Goal: Task Accomplishment & Management: Manage account settings

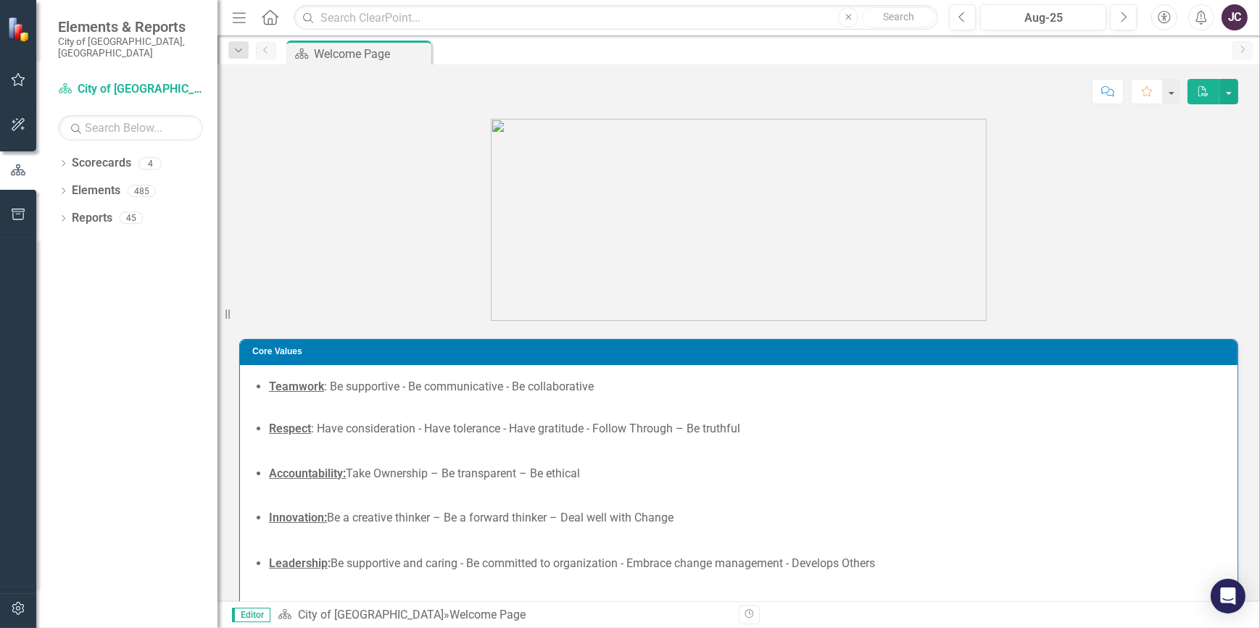
click at [21, 80] on icon "button" at bounding box center [18, 80] width 15 height 12
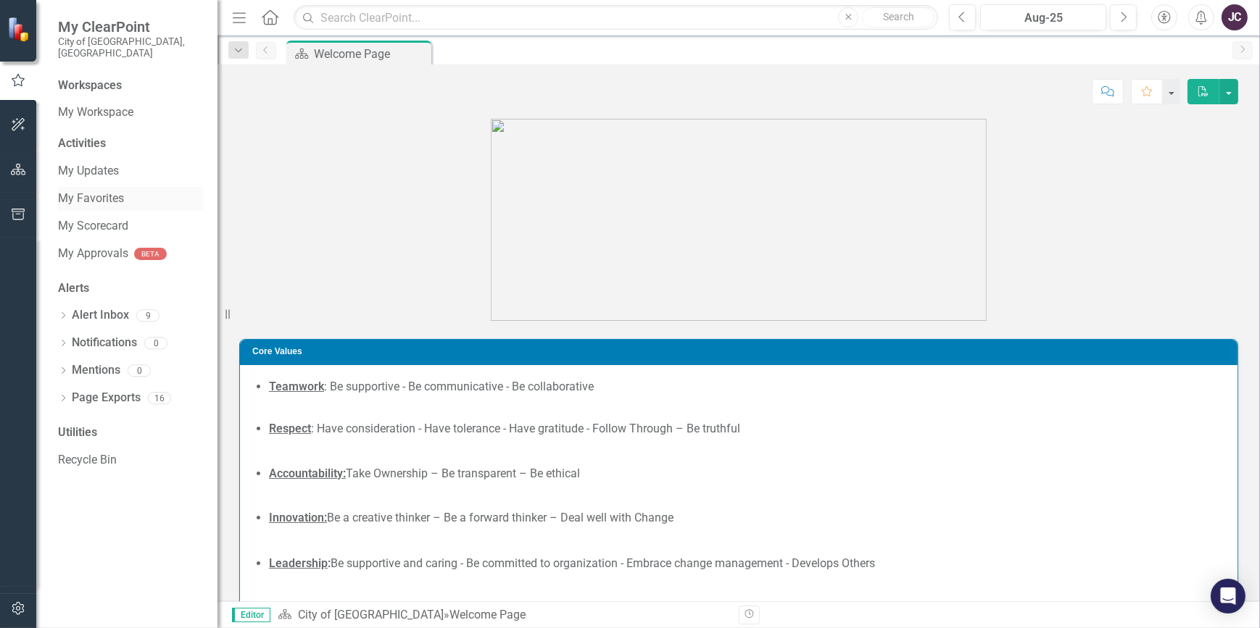
click at [83, 191] on link "My Favorites" at bounding box center [130, 199] width 145 height 17
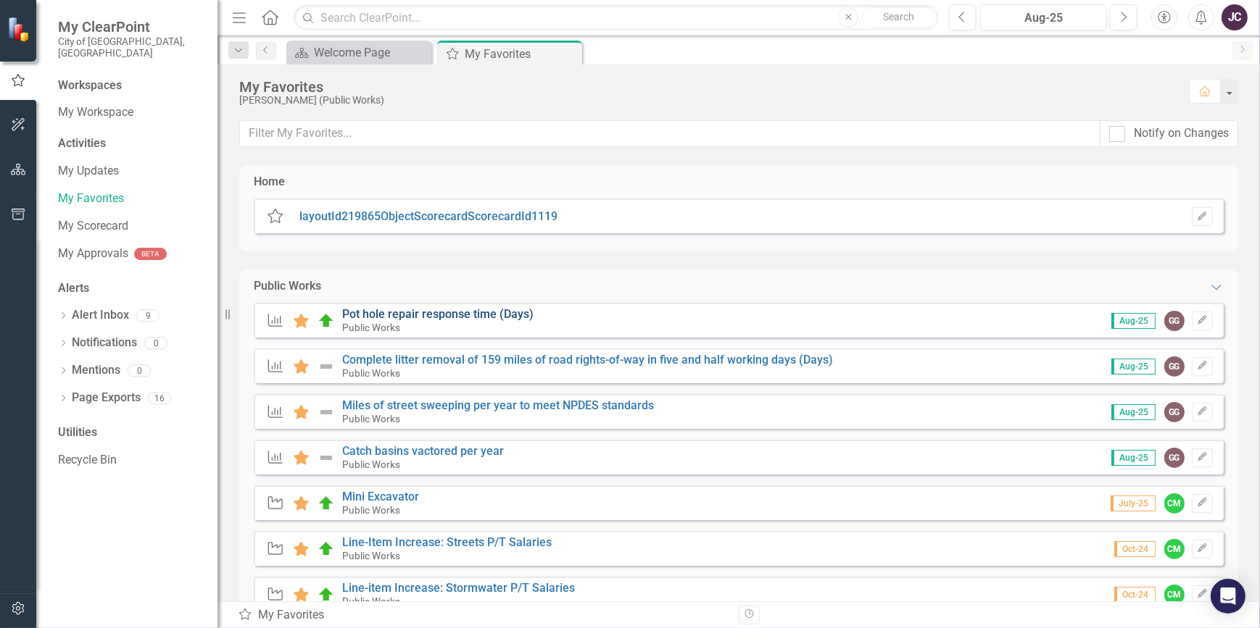
click at [454, 311] on link "Pot hole repair response time (Days)" at bounding box center [437, 314] width 191 height 14
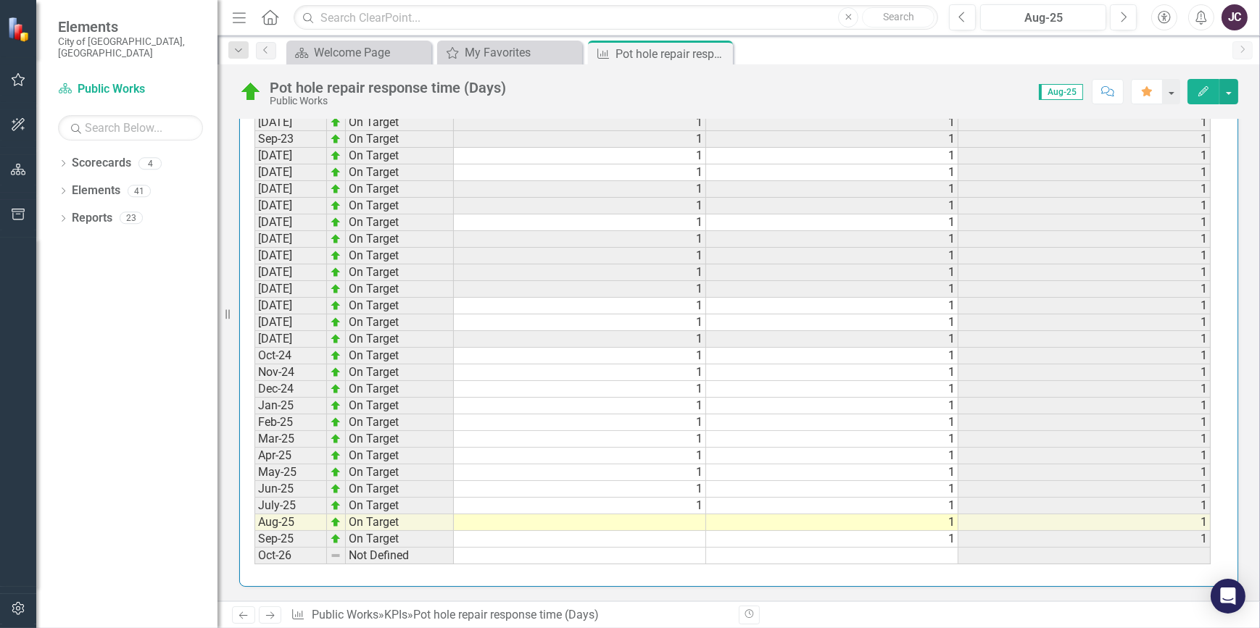
scroll to position [1407, 0]
click at [692, 517] on td at bounding box center [580, 523] width 252 height 17
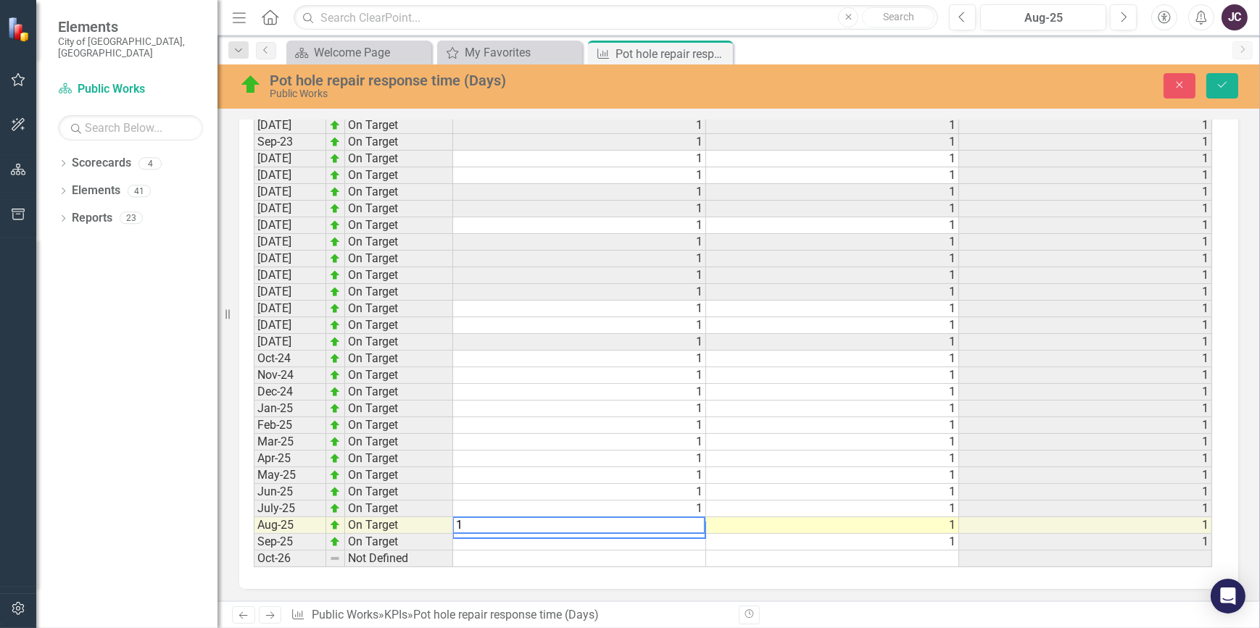
scroll to position [1416, 0]
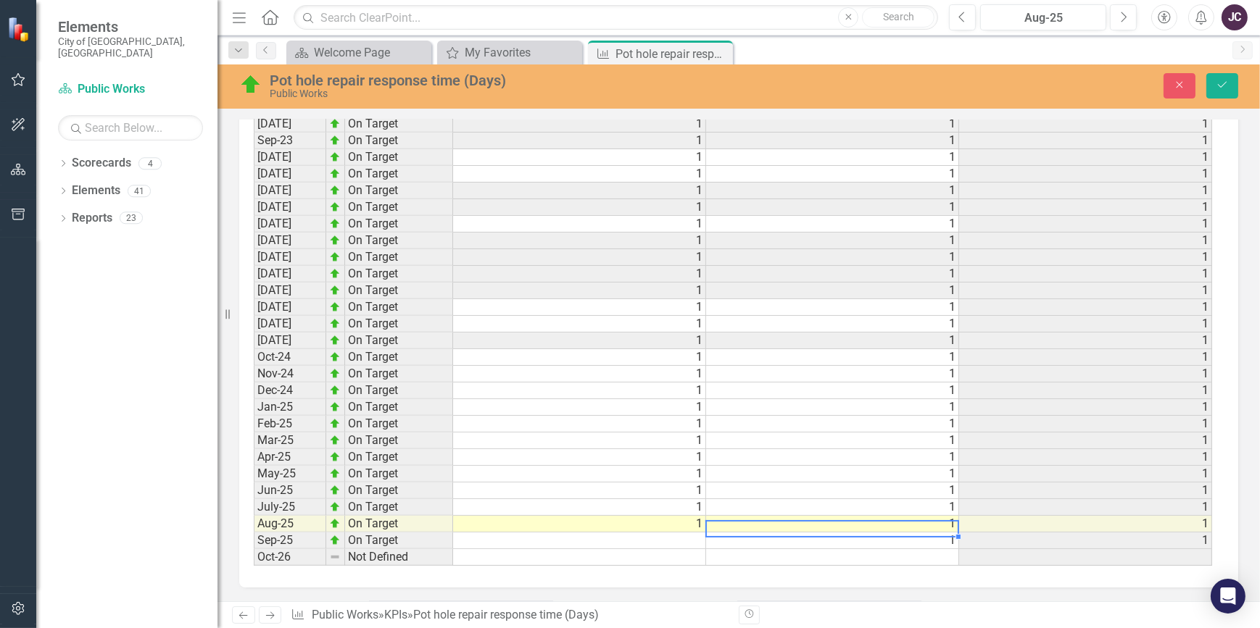
type textarea "1"
click at [1223, 83] on icon "Save" at bounding box center [1221, 85] width 13 height 10
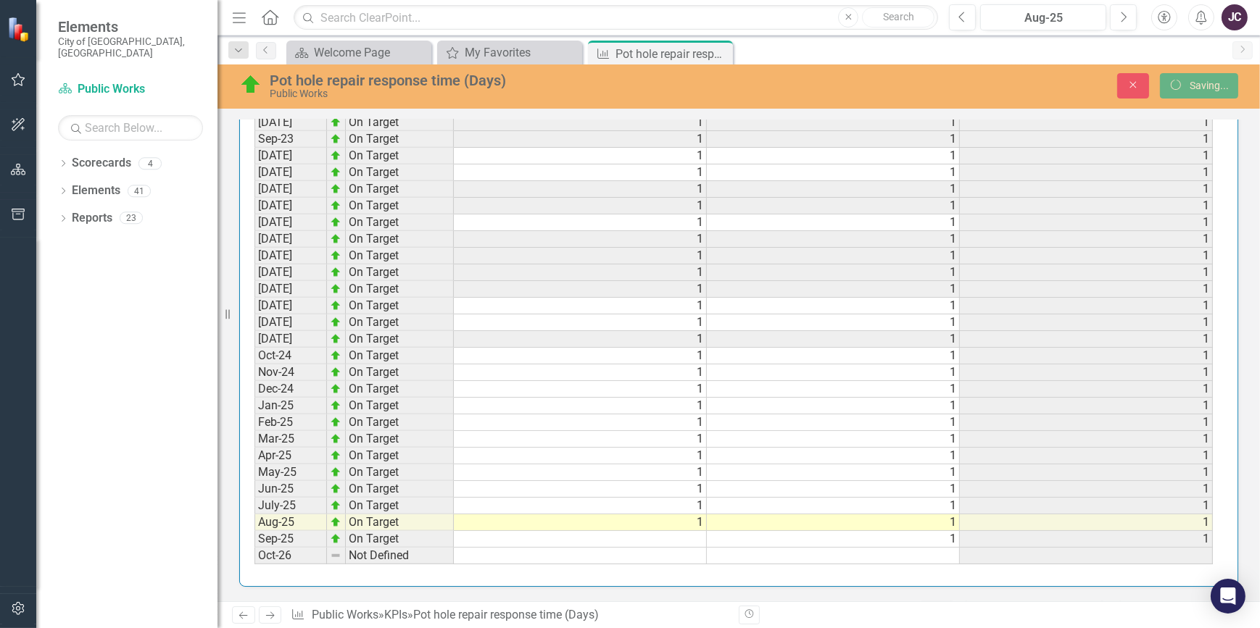
scroll to position [1407, 0]
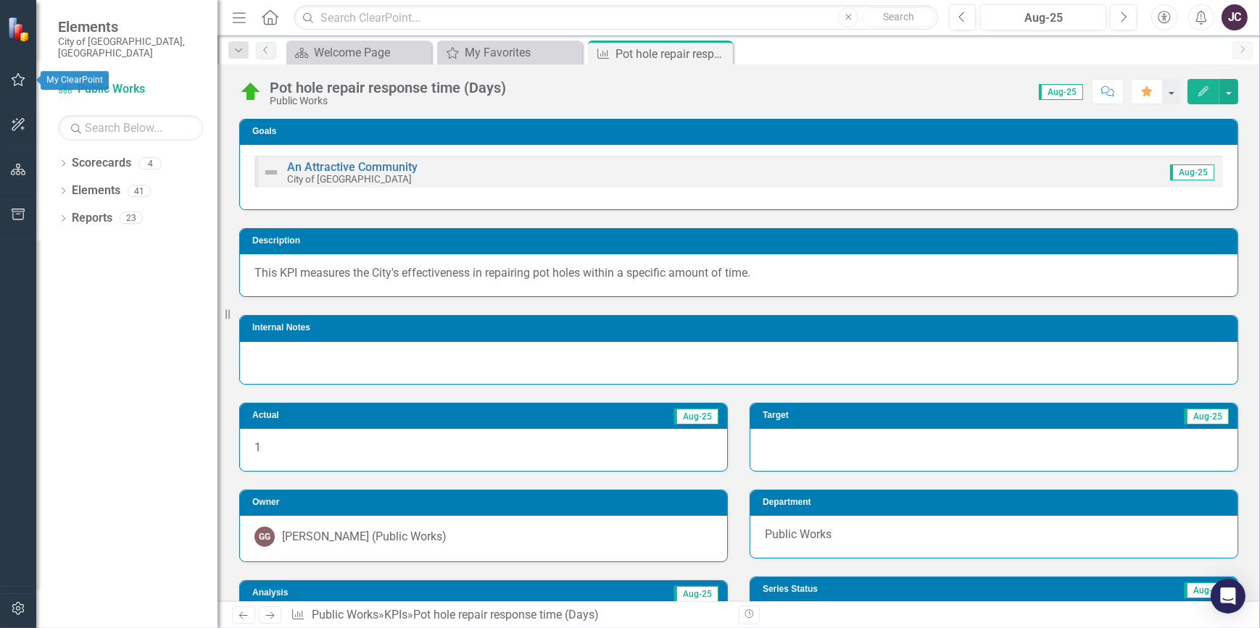
click at [13, 62] on div at bounding box center [18, 61] width 36 height 7
click at [14, 80] on icon "button" at bounding box center [19, 79] width 14 height 13
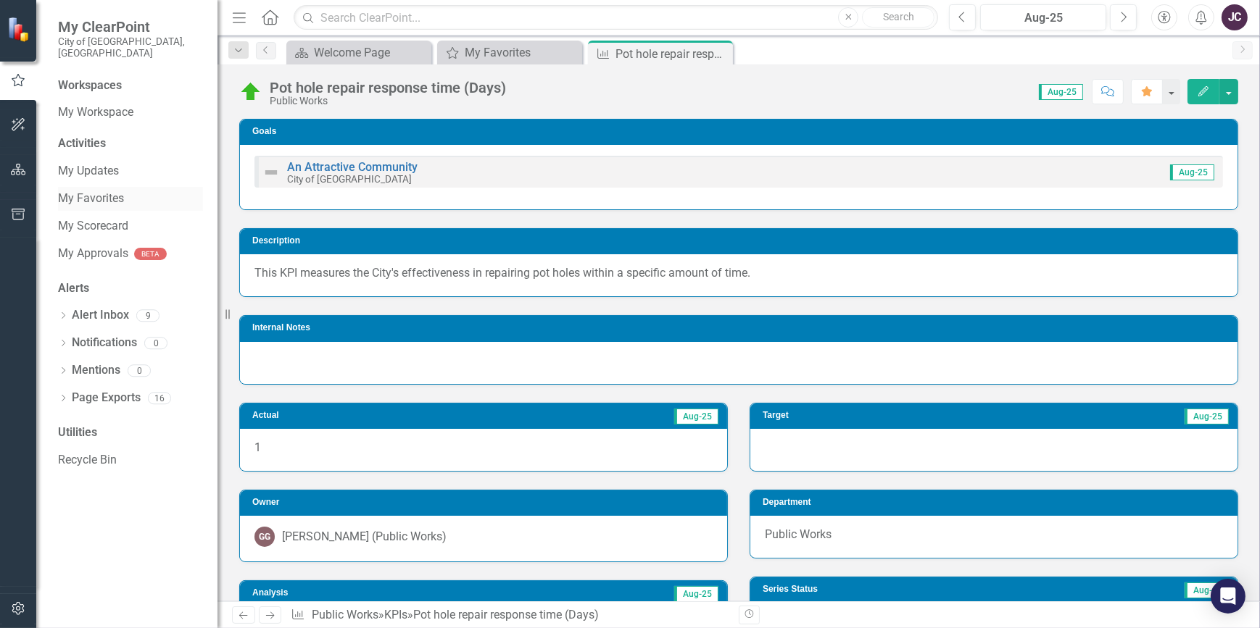
click at [94, 191] on link "My Favorites" at bounding box center [130, 199] width 145 height 17
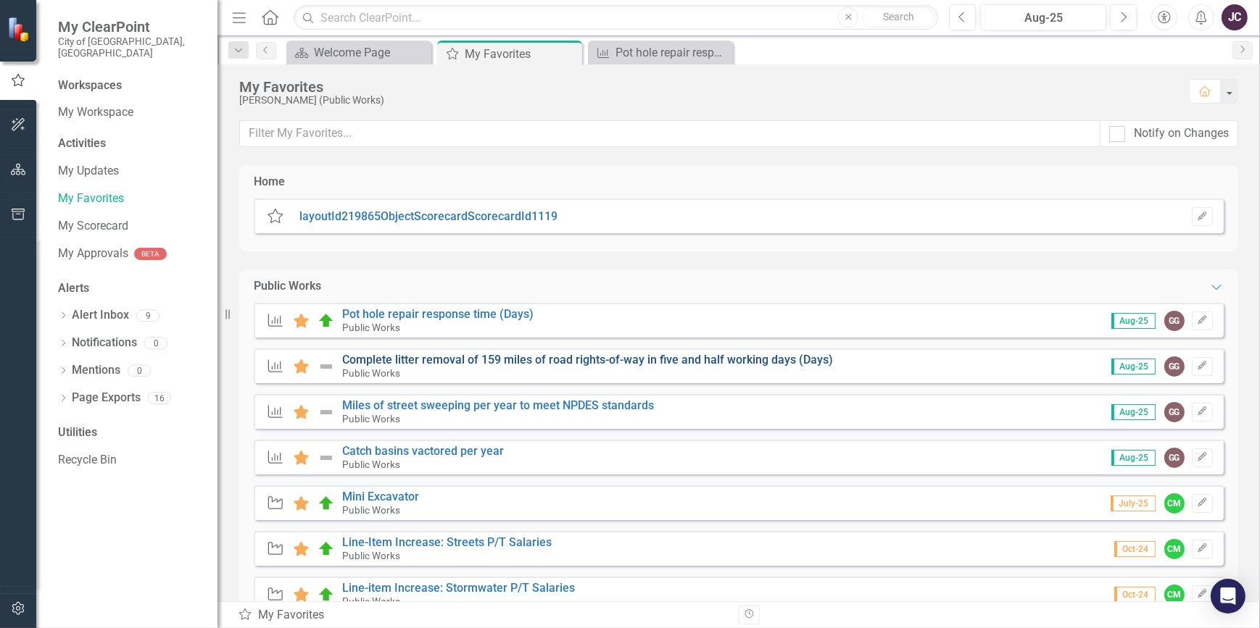
click at [389, 358] on link "Complete litter removal of 159 miles of road rights-of-way in five and half wor…" at bounding box center [587, 360] width 491 height 14
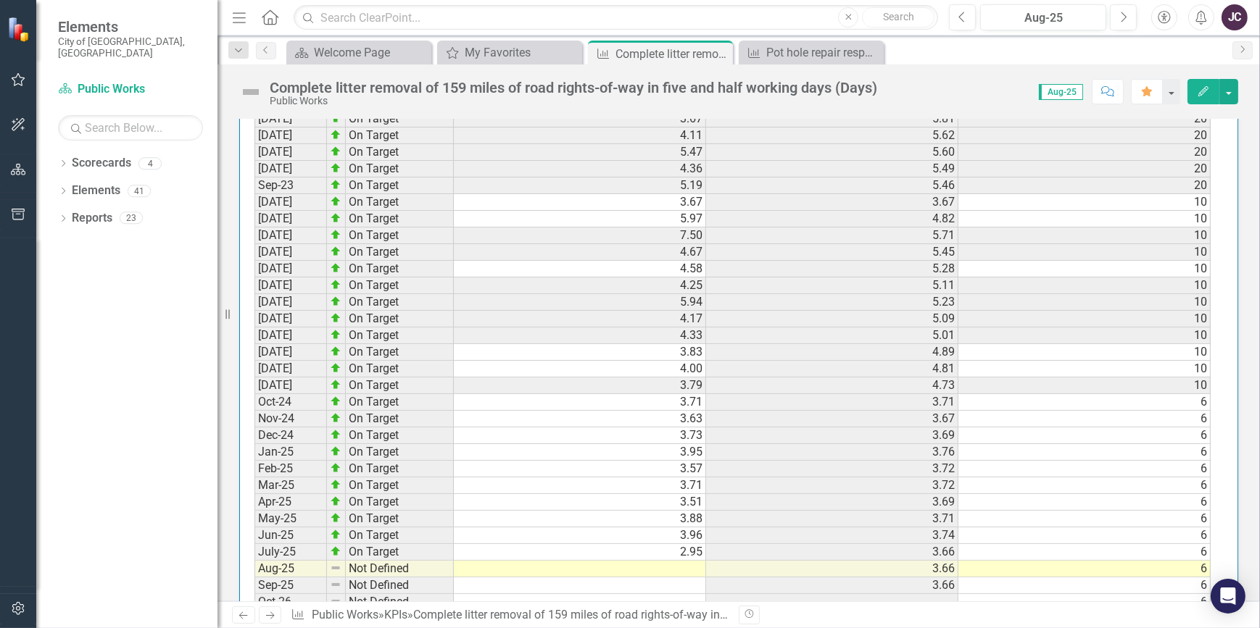
scroll to position [1232, 0]
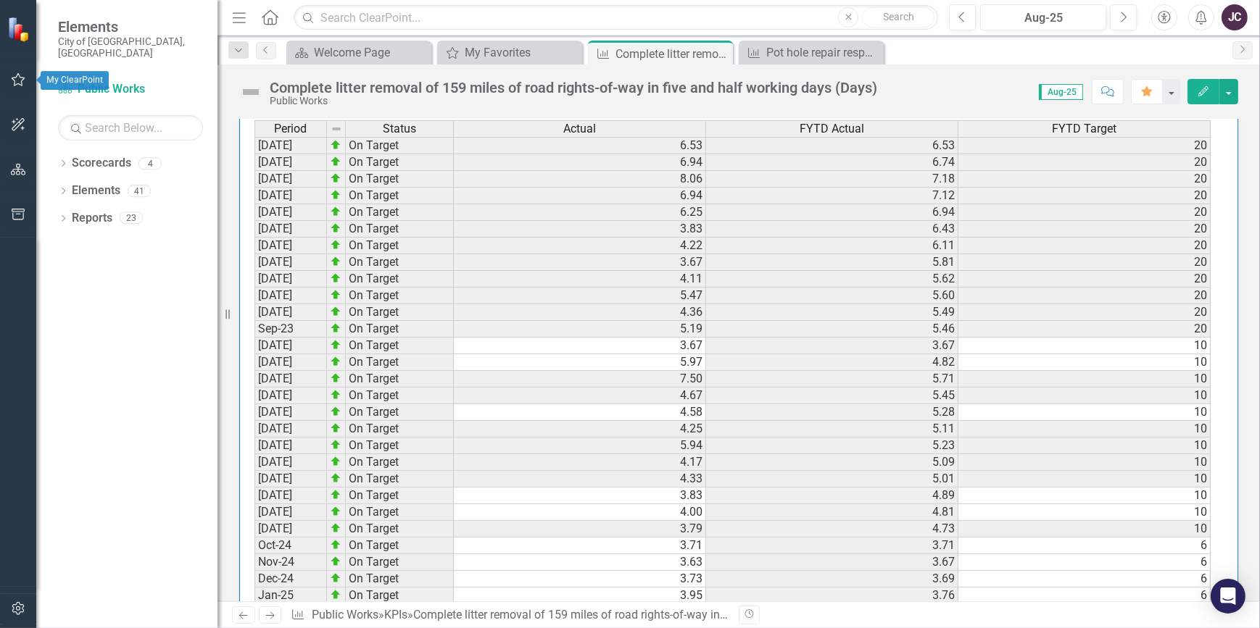
click at [14, 84] on icon "button" at bounding box center [19, 79] width 14 height 13
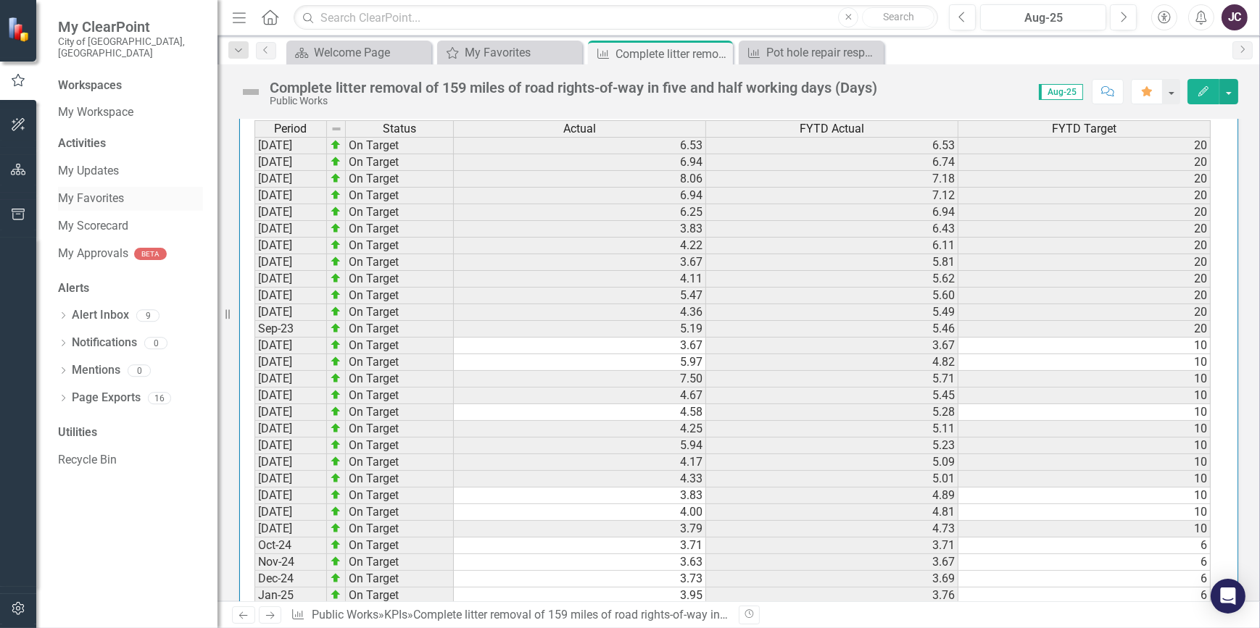
click at [81, 191] on link "My Favorites" at bounding box center [130, 199] width 145 height 17
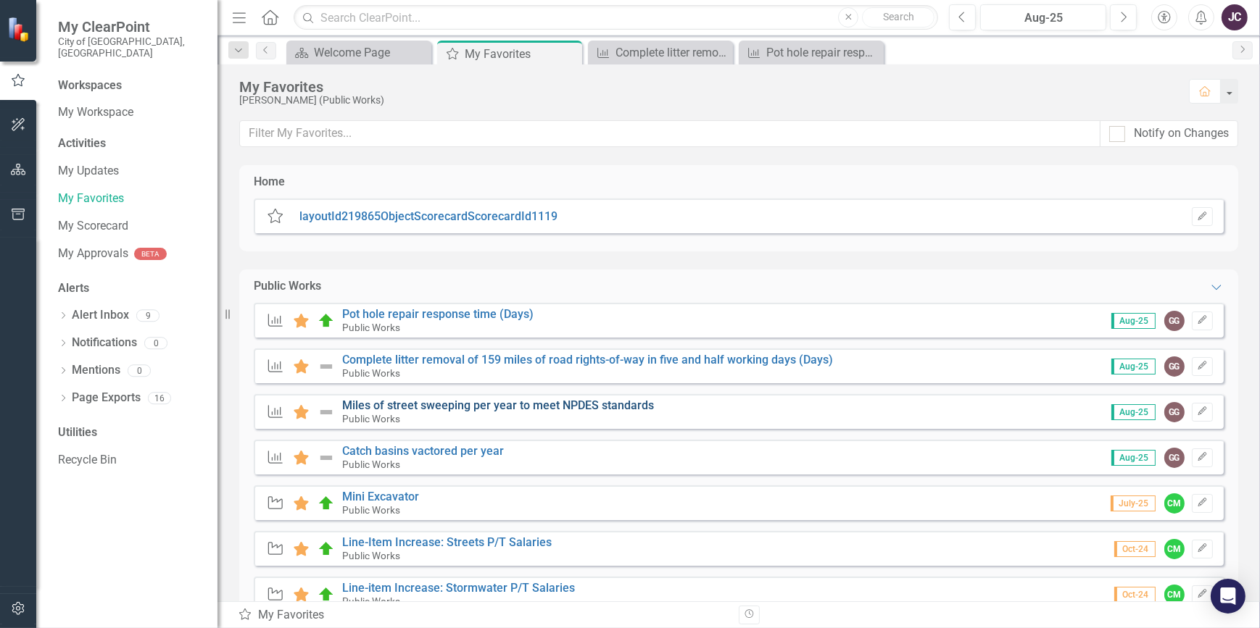
click at [409, 402] on link "Miles of street sweeping per year to meet NPDES standards" at bounding box center [498, 406] width 312 height 14
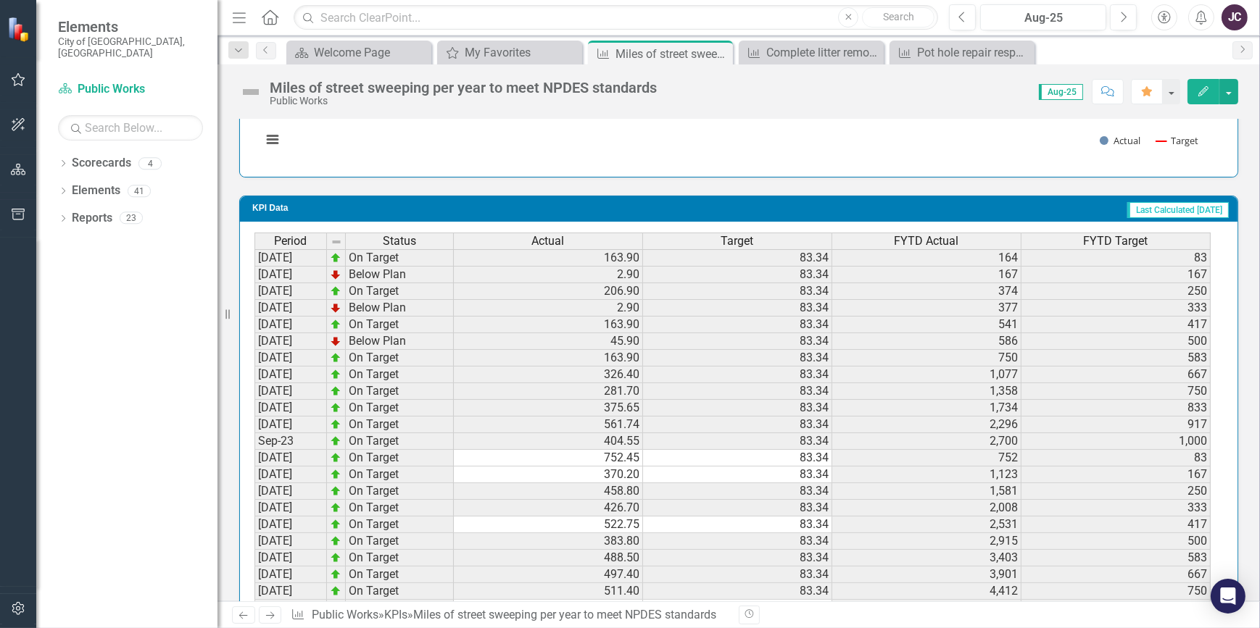
scroll to position [1433, 0]
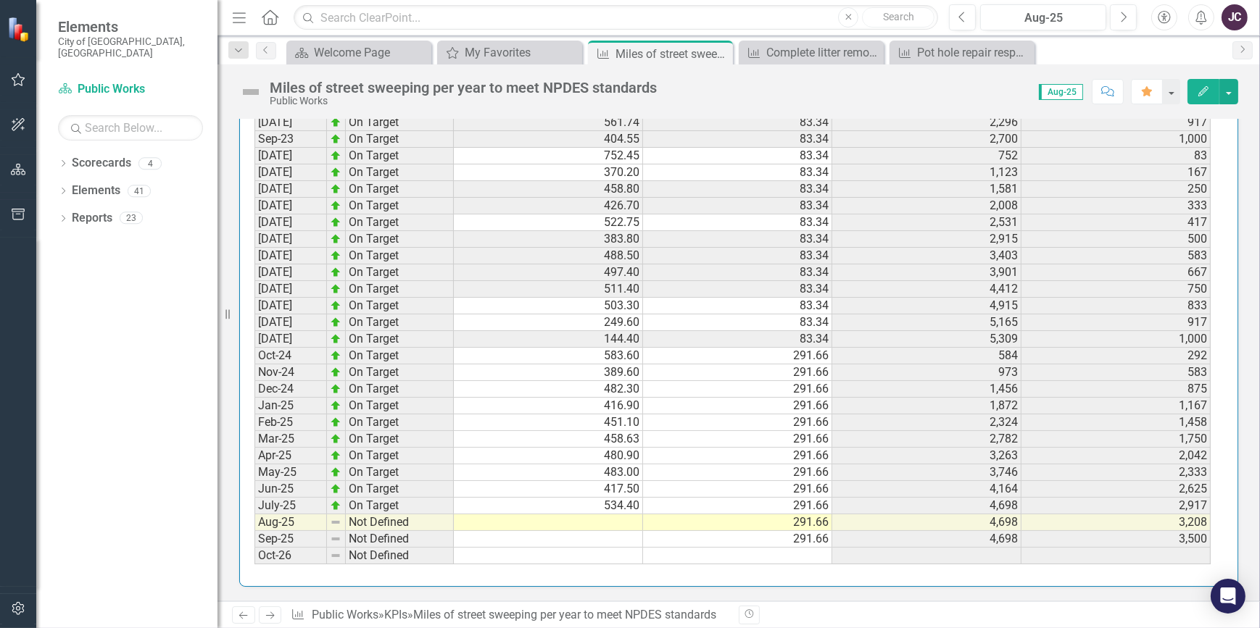
click at [254, 509] on div "Period Status Actual Target FYTD Actual FYTD Target [DATE] On Target 163.90 83.…" at bounding box center [254, 247] width 0 height 634
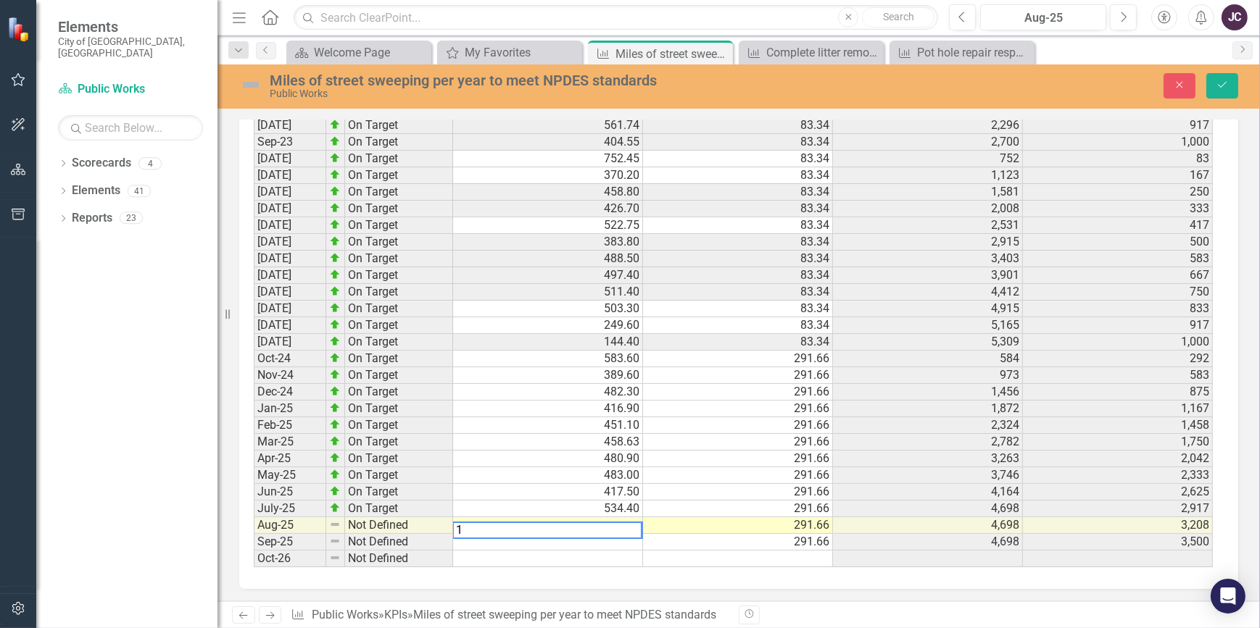
scroll to position [1442, 0]
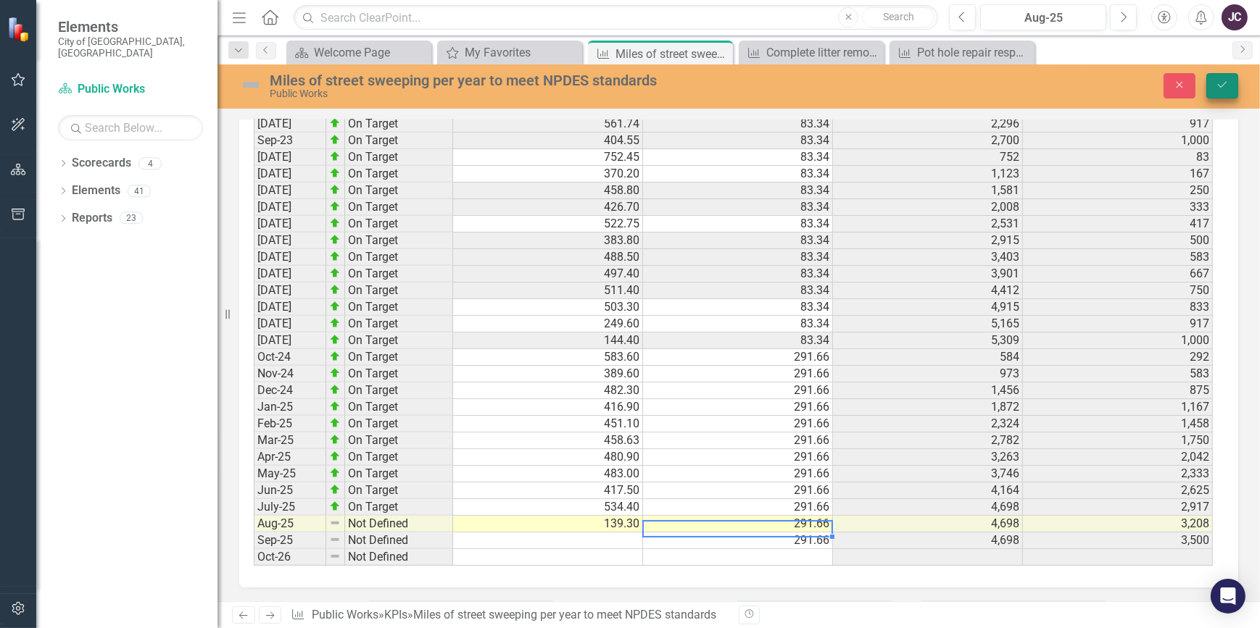
type textarea "291.66"
click at [1210, 86] on button "Save" at bounding box center [1222, 85] width 32 height 25
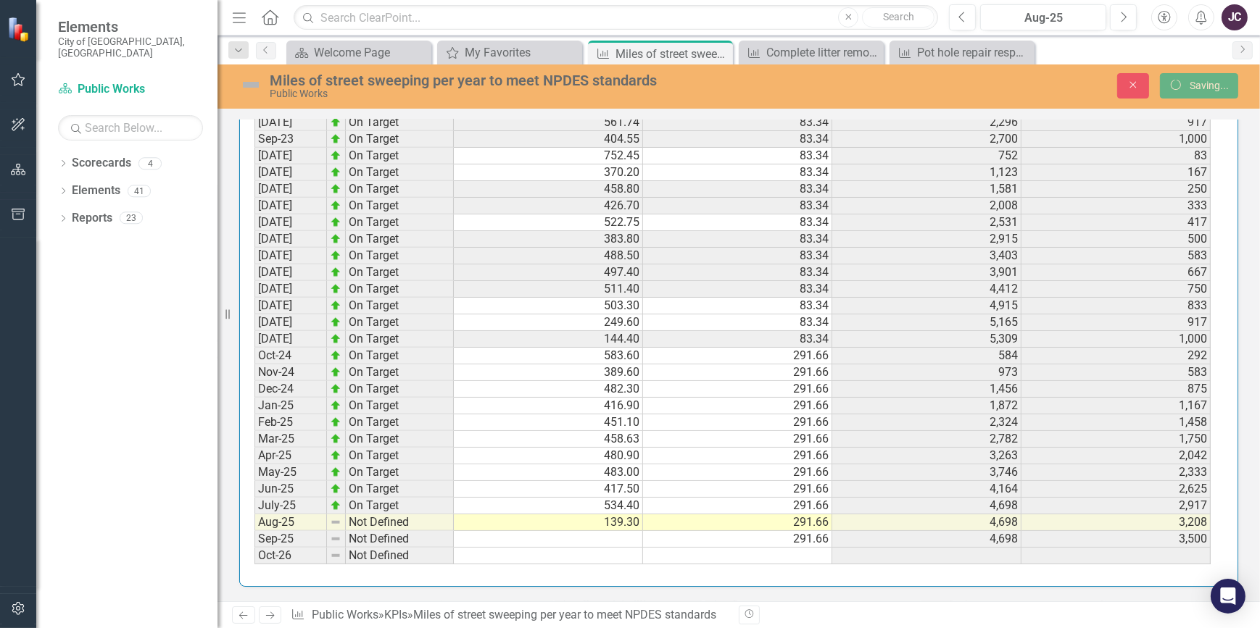
scroll to position [1433, 0]
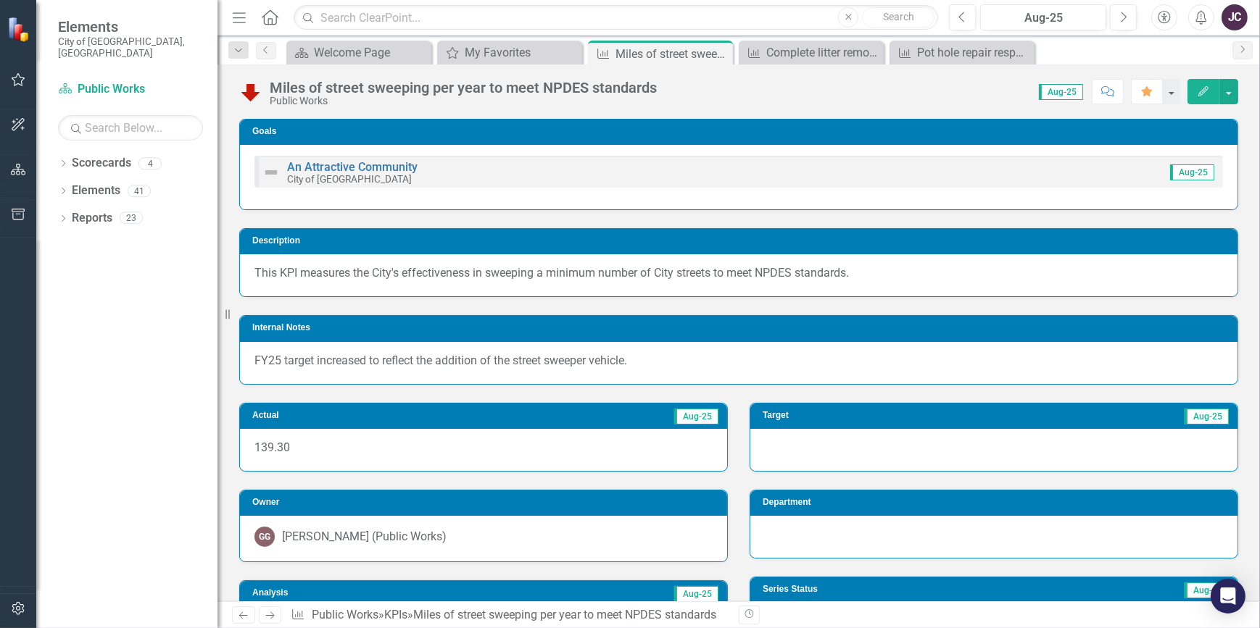
click at [22, 79] on icon "button" at bounding box center [19, 79] width 14 height 13
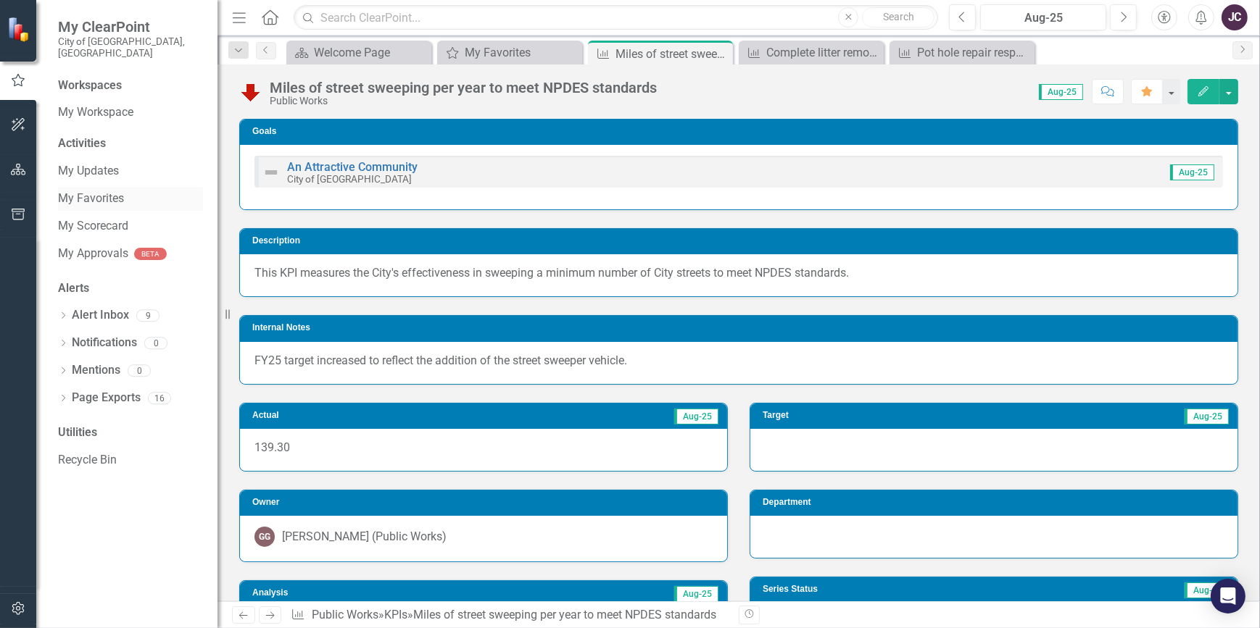
click at [109, 191] on link "My Favorites" at bounding box center [130, 199] width 145 height 17
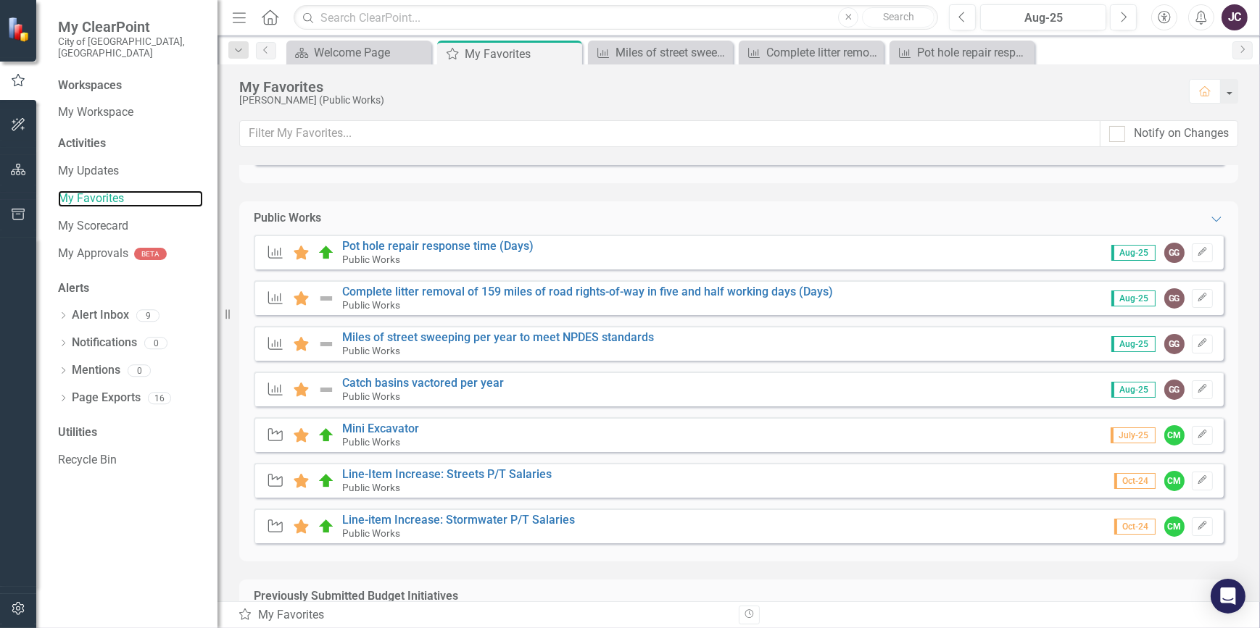
scroll to position [149, 0]
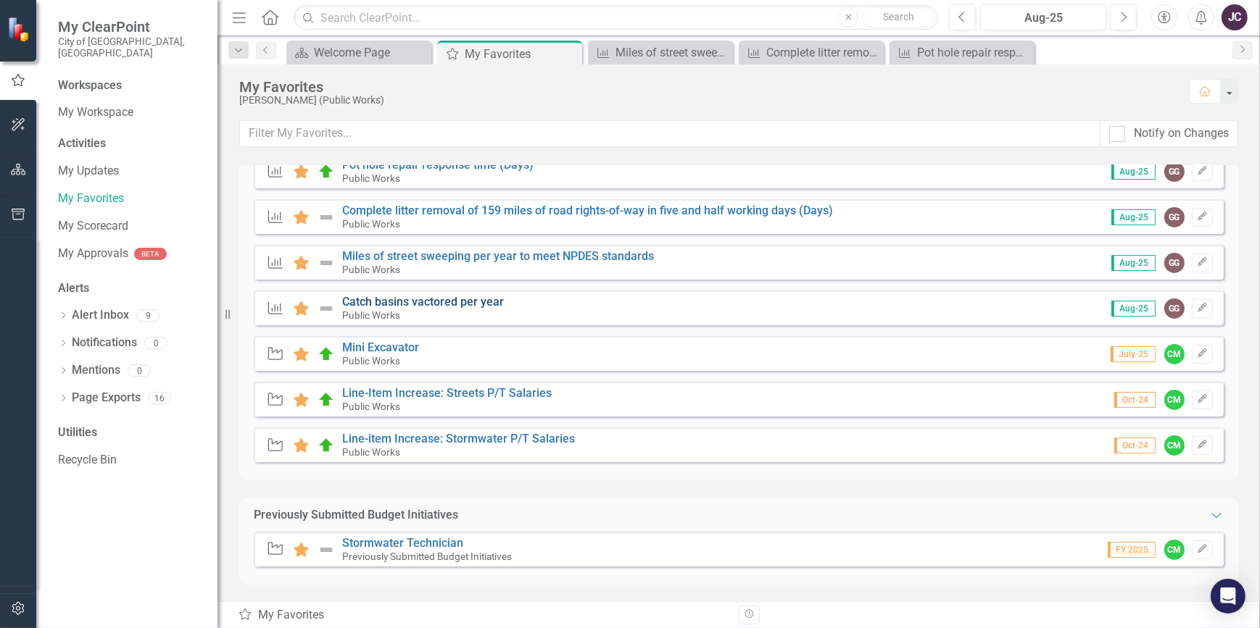
click at [418, 306] on link "Catch basins vactored per year" at bounding box center [423, 302] width 162 height 14
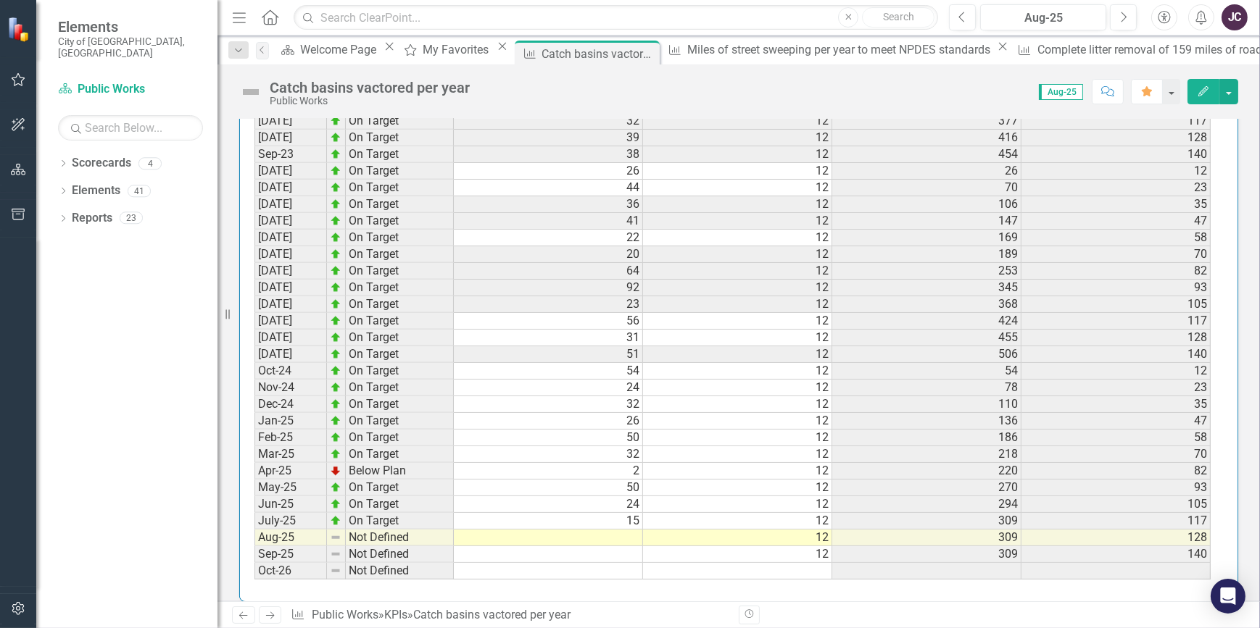
scroll to position [1434, 0]
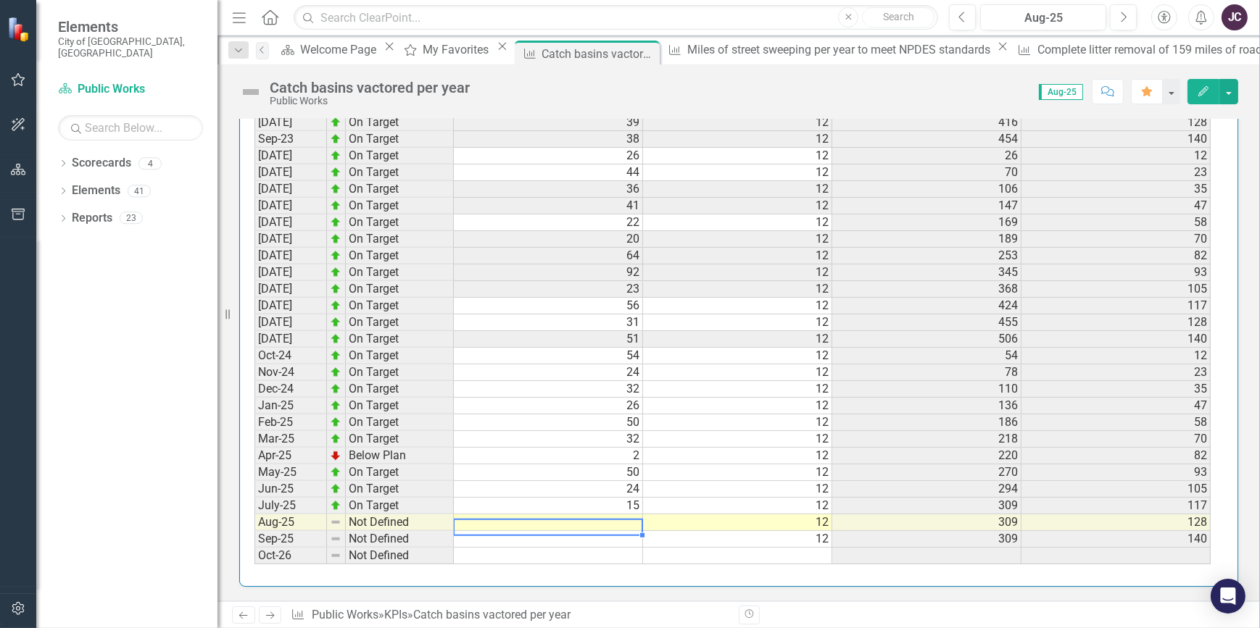
click at [615, 515] on td at bounding box center [548, 523] width 189 height 17
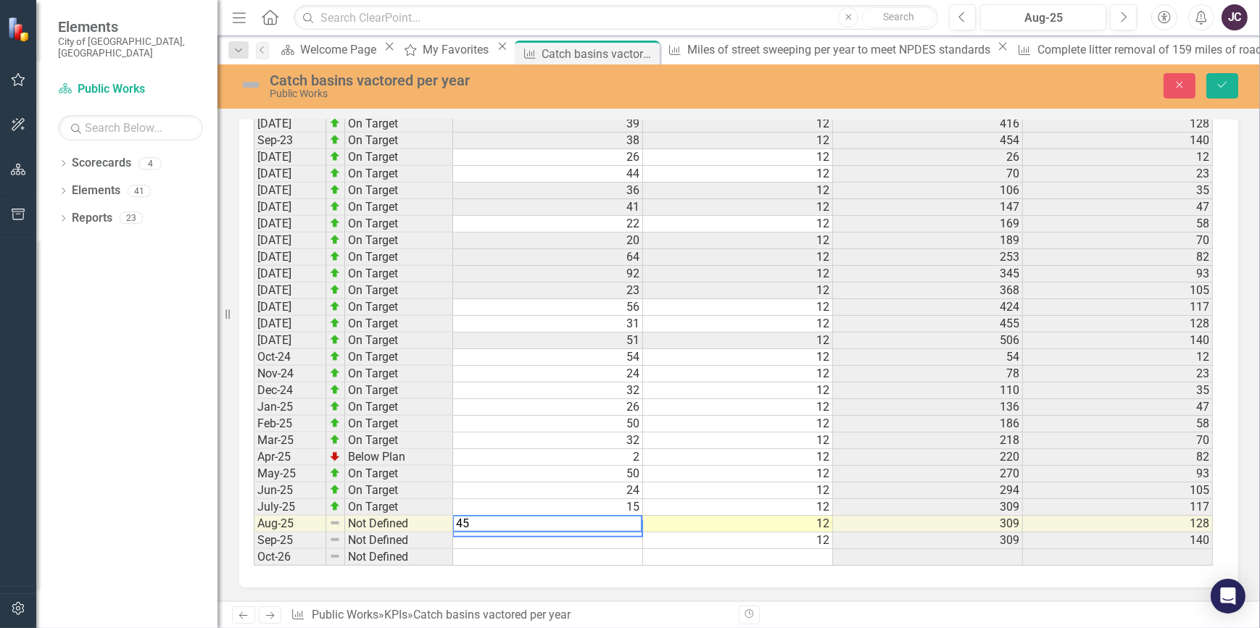
type textarea "4"
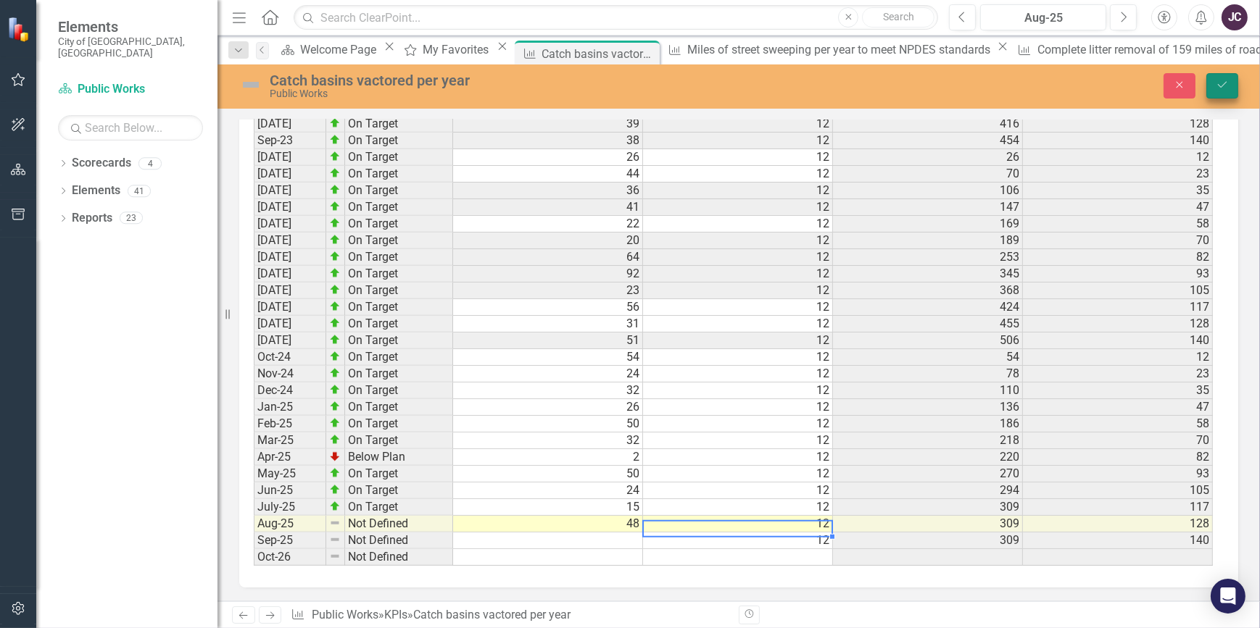
type textarea "11.67"
click at [1214, 84] on button "Save" at bounding box center [1222, 85] width 32 height 25
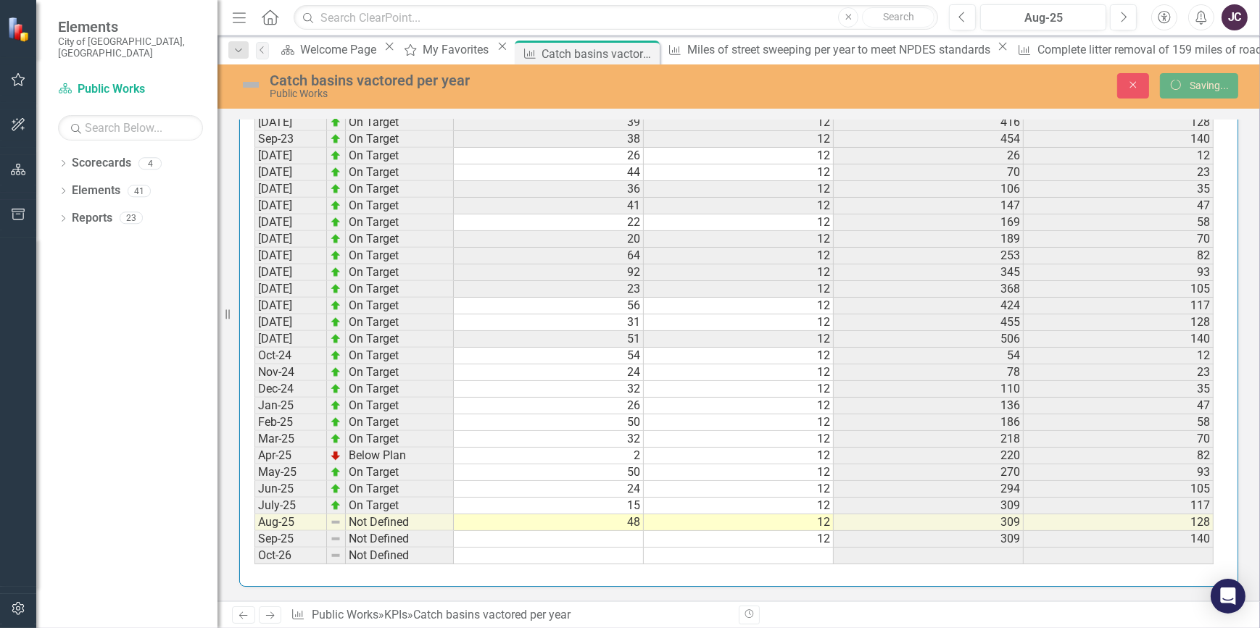
scroll to position [1434, 0]
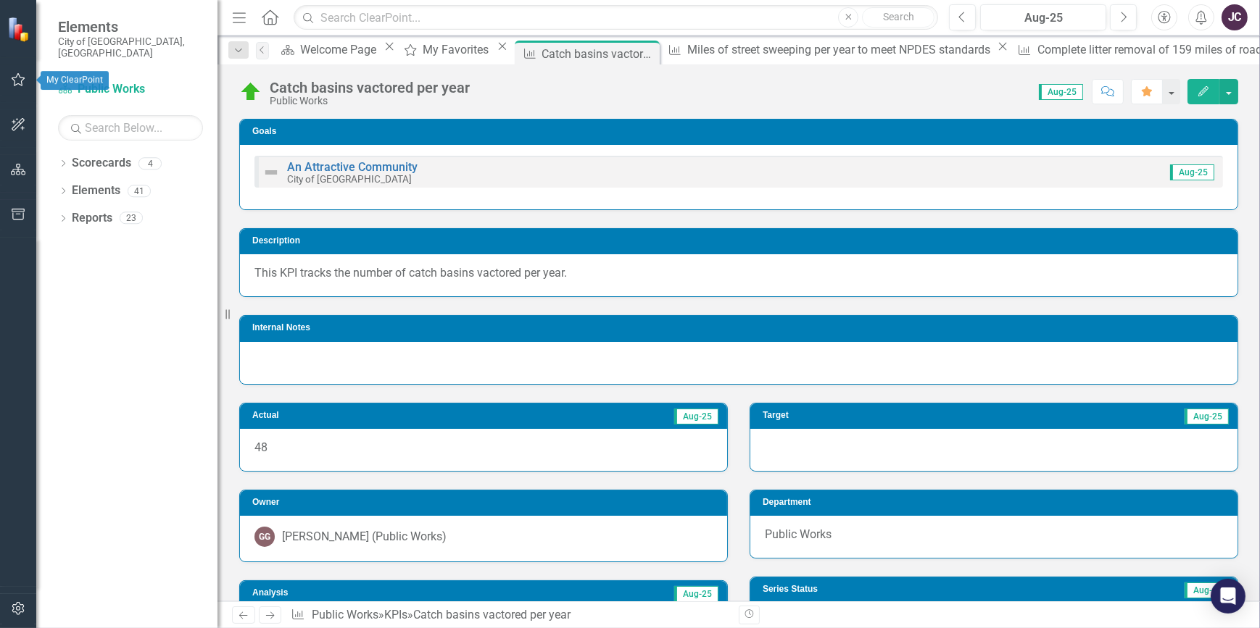
click at [13, 71] on button "button" at bounding box center [18, 80] width 33 height 30
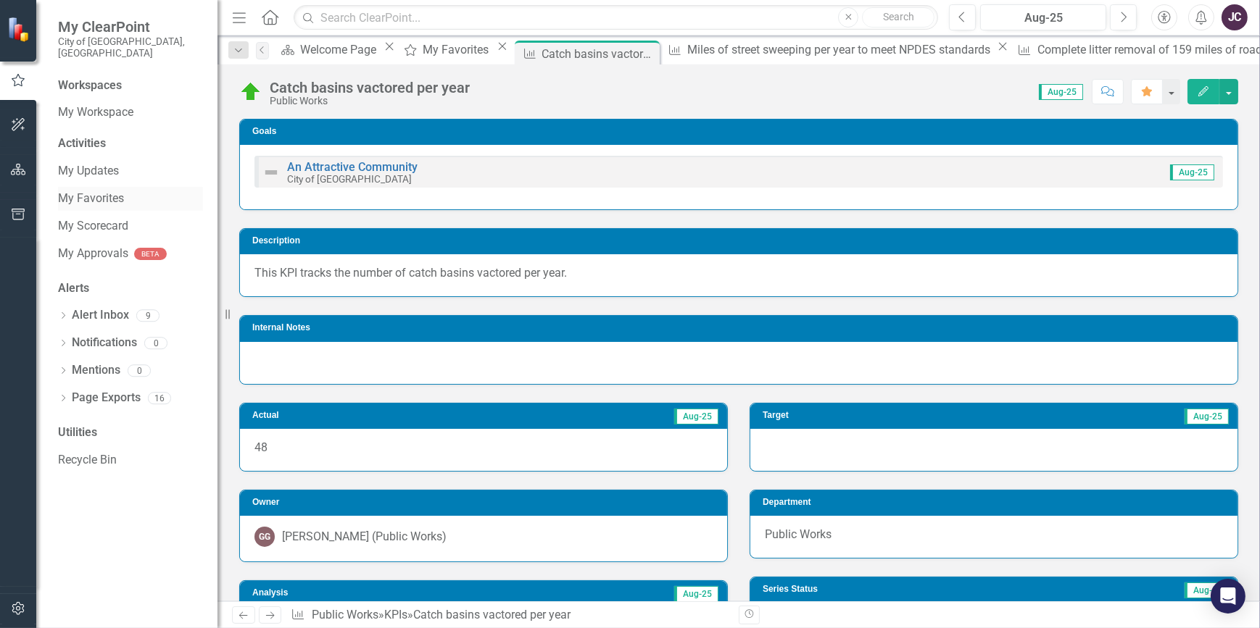
click at [95, 191] on link "My Favorites" at bounding box center [130, 199] width 145 height 17
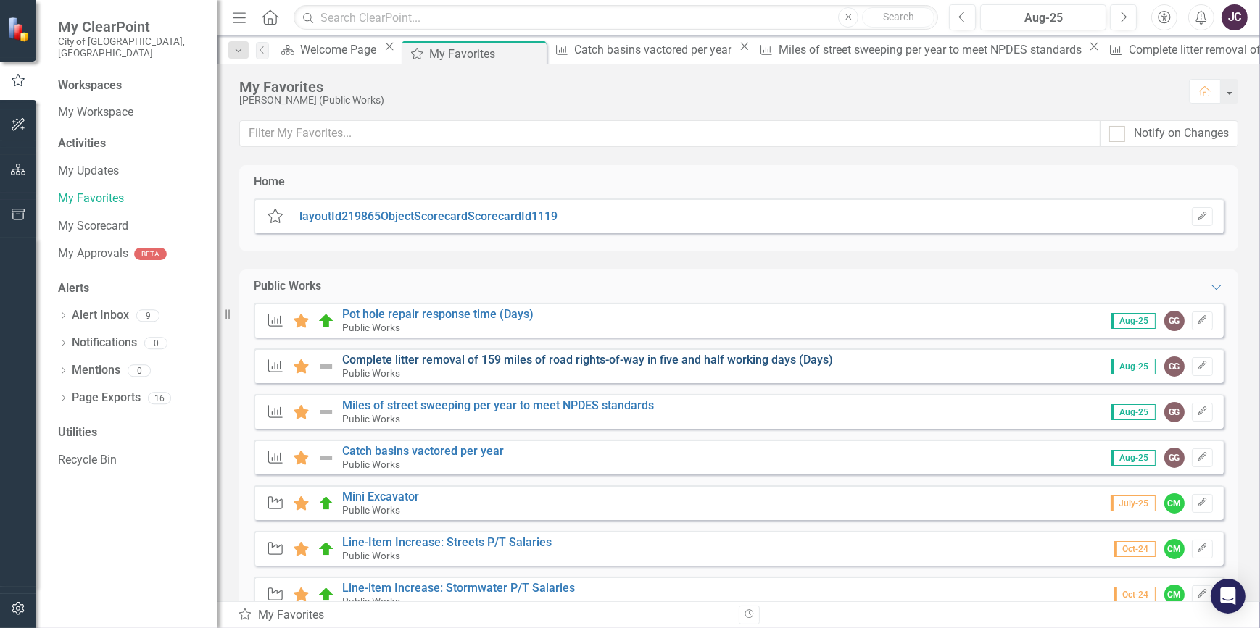
click at [462, 362] on link "Complete litter removal of 159 miles of road rights-of-way in five and half wor…" at bounding box center [587, 360] width 491 height 14
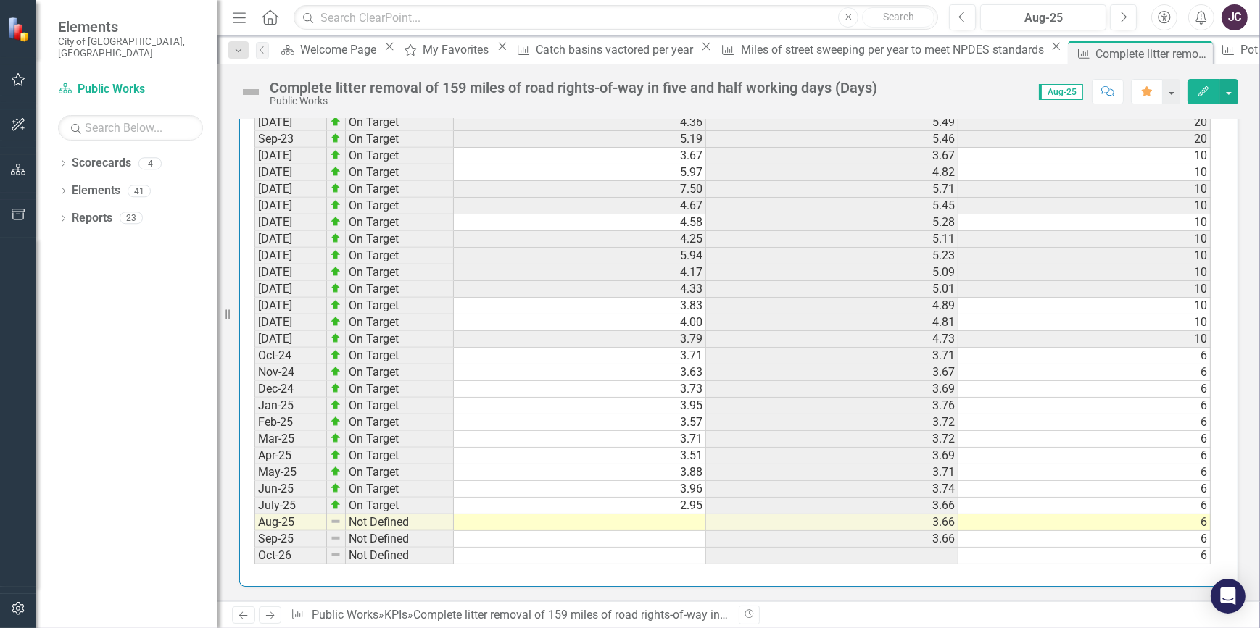
scroll to position [1429, 0]
click at [670, 515] on td at bounding box center [580, 523] width 252 height 17
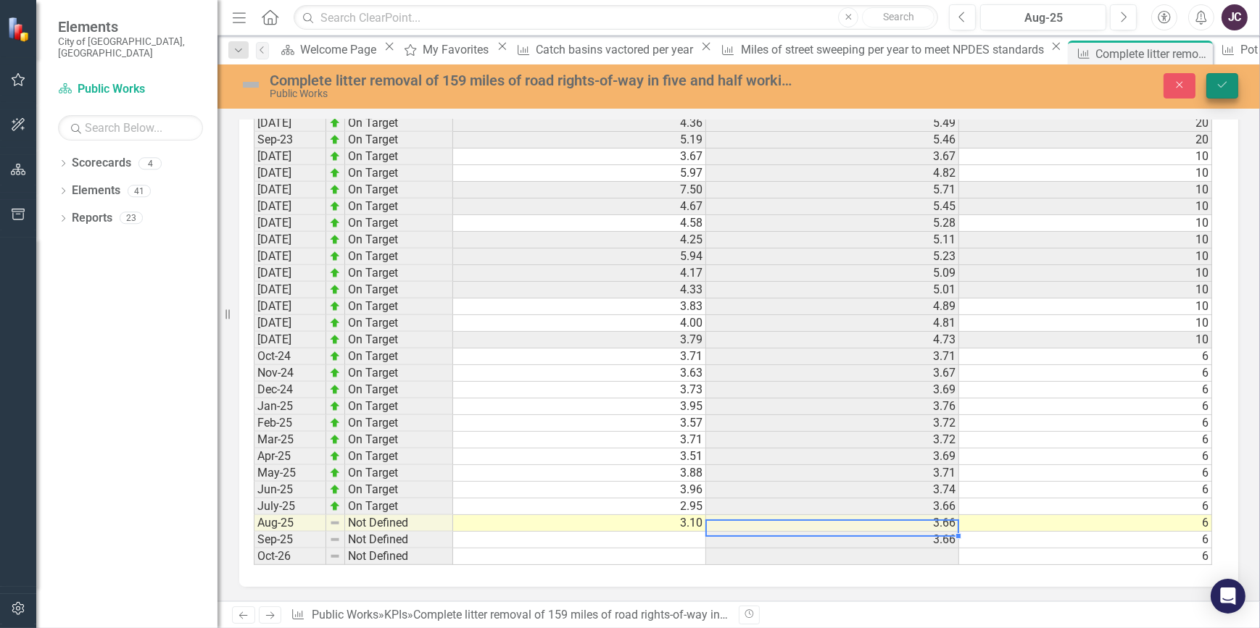
type textarea "3.10"
click at [1221, 78] on button "Save" at bounding box center [1222, 85] width 32 height 25
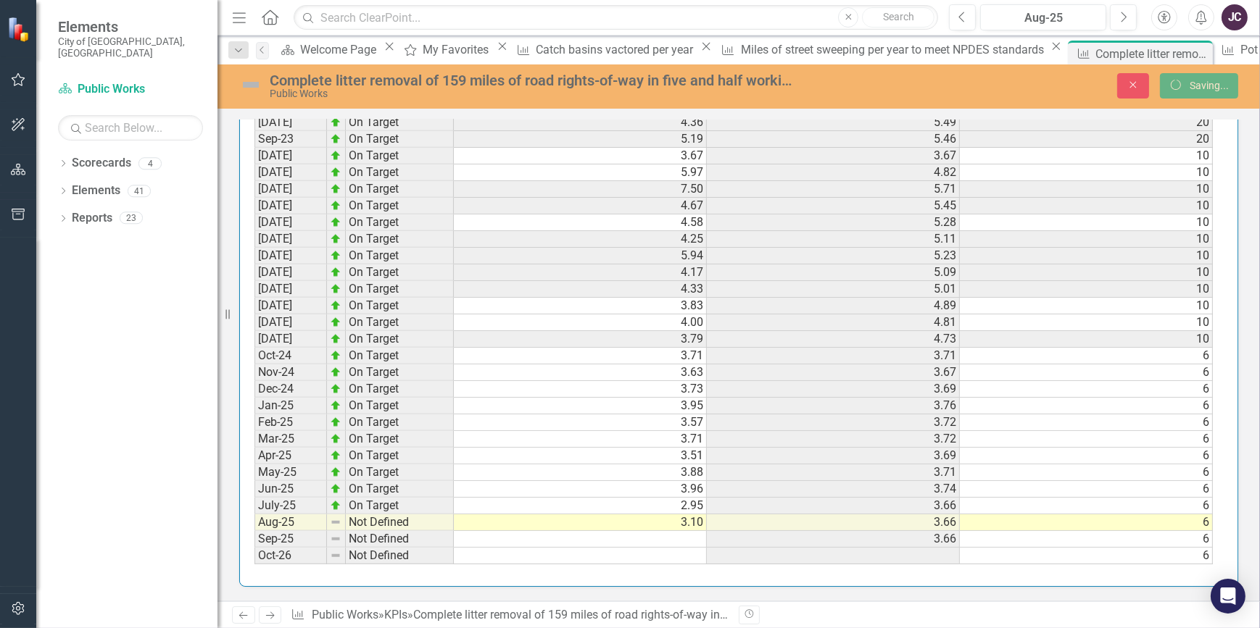
scroll to position [1429, 0]
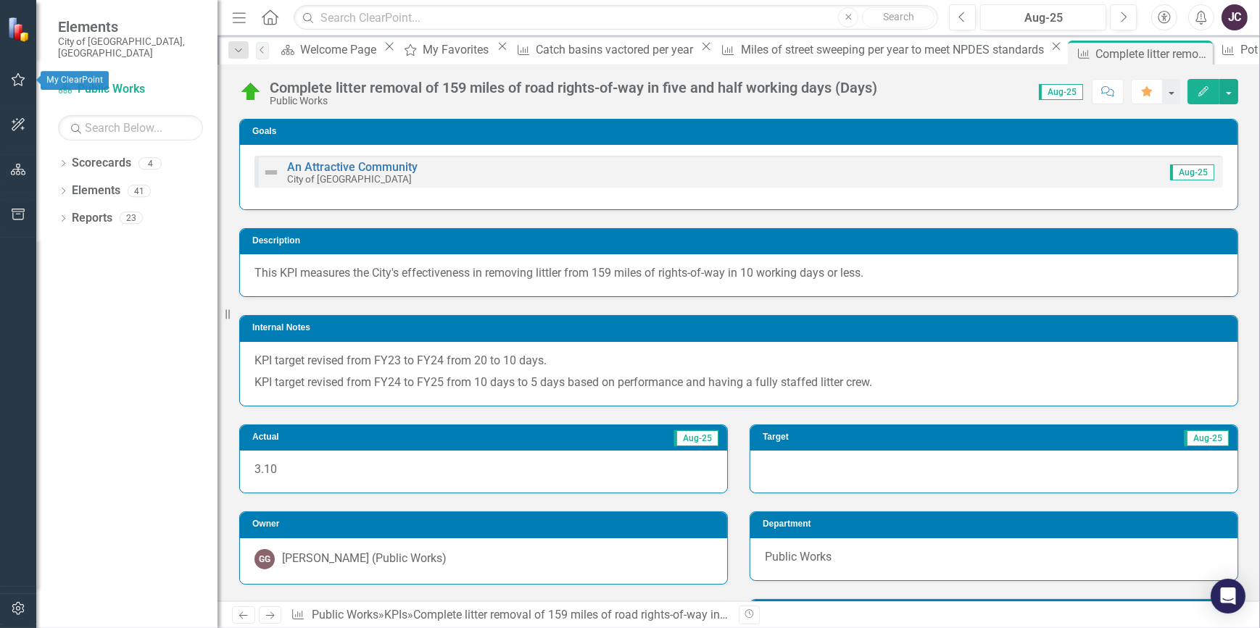
click at [12, 83] on icon "button" at bounding box center [18, 80] width 15 height 12
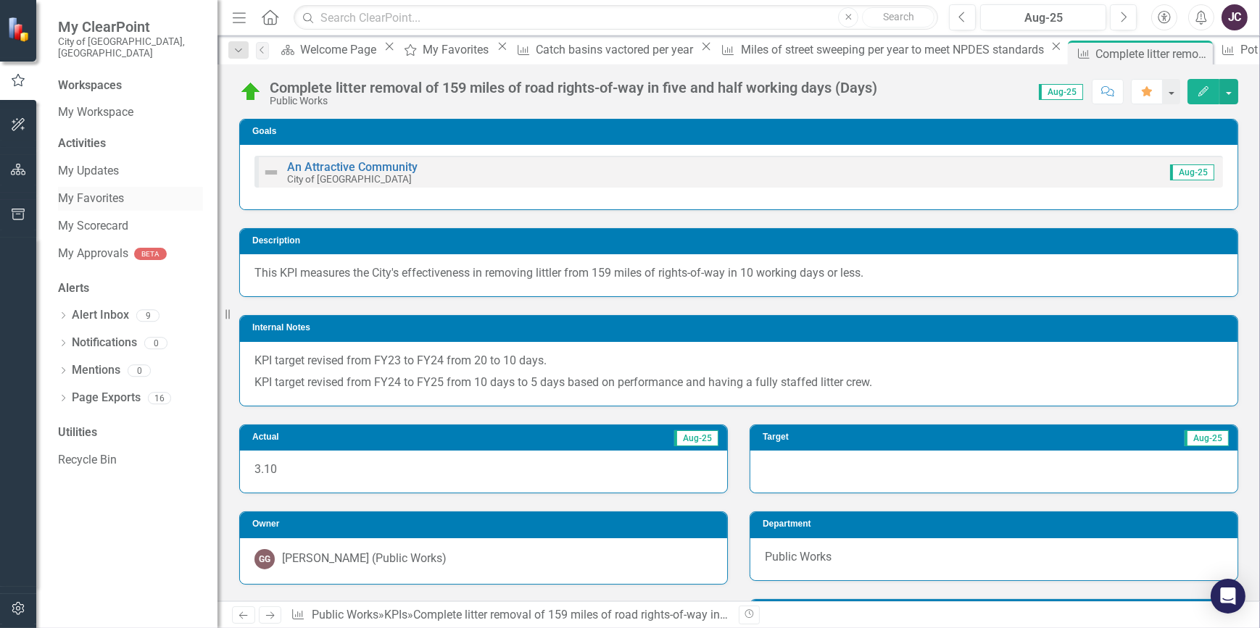
click at [75, 191] on link "My Favorites" at bounding box center [130, 199] width 145 height 17
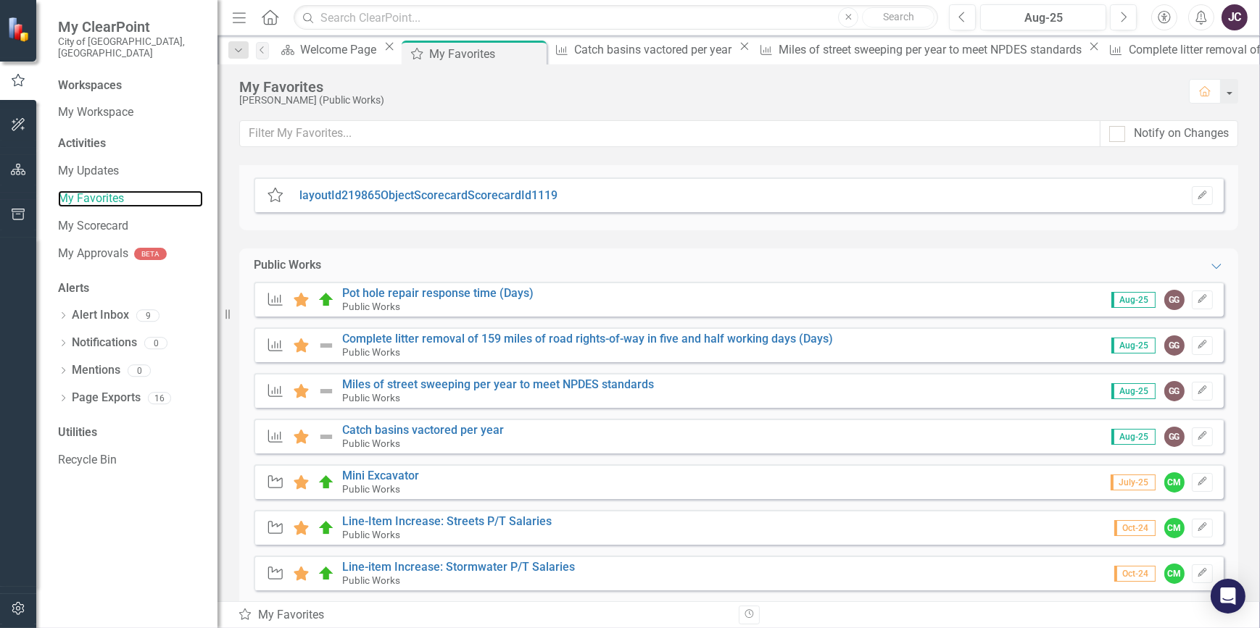
scroll to position [17, 0]
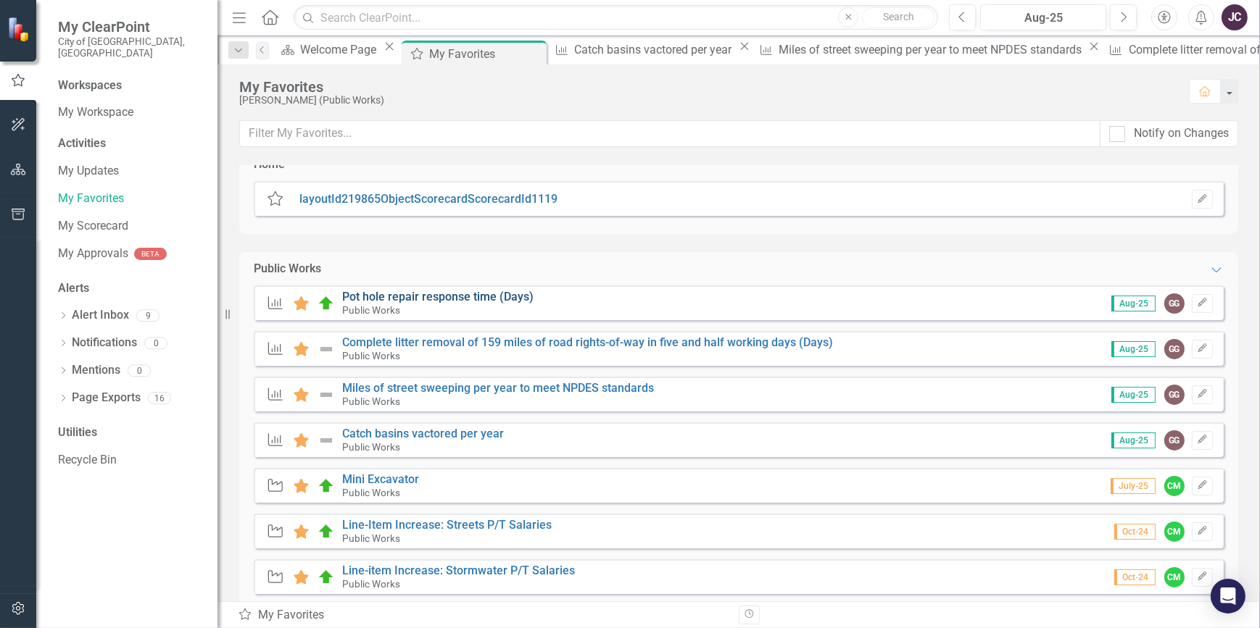
click at [393, 300] on link "Pot hole repair response time (Days)" at bounding box center [437, 297] width 191 height 14
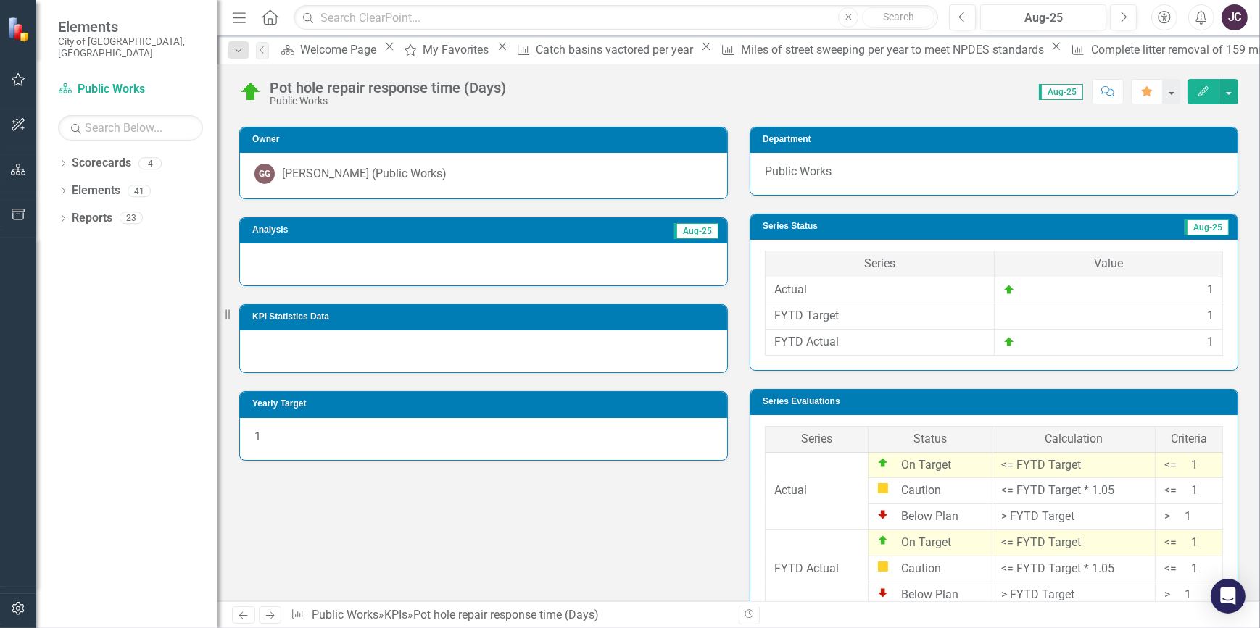
scroll to position [353, 0]
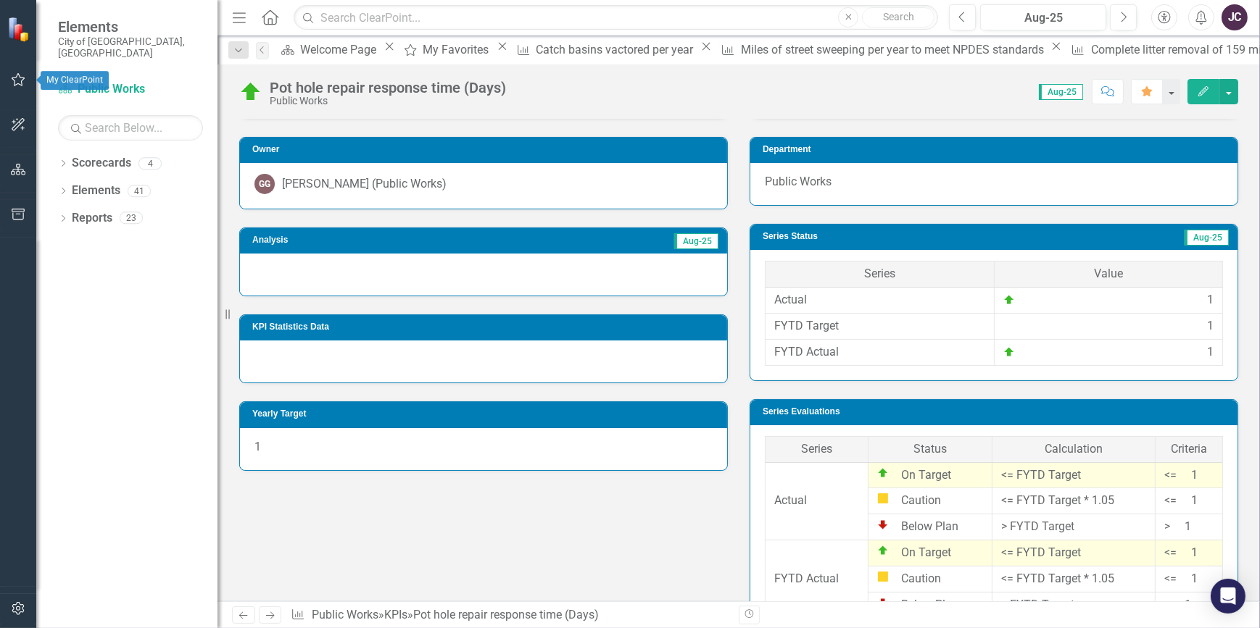
click at [9, 74] on button "button" at bounding box center [18, 80] width 33 height 30
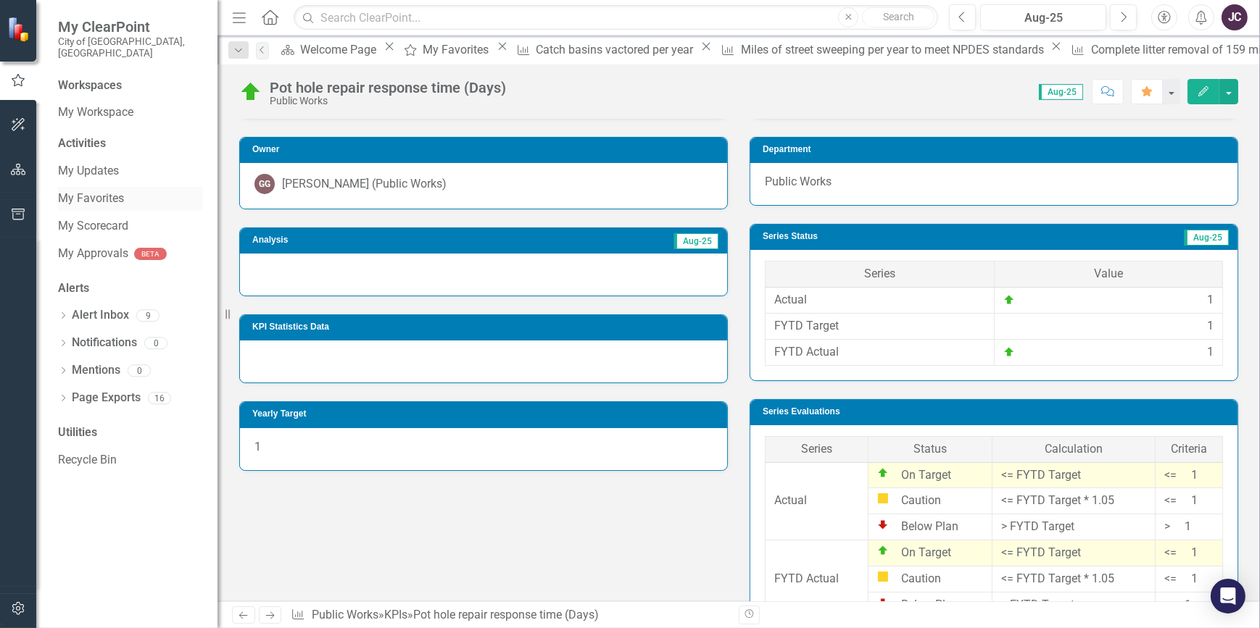
click at [91, 191] on link "My Favorites" at bounding box center [130, 199] width 145 height 17
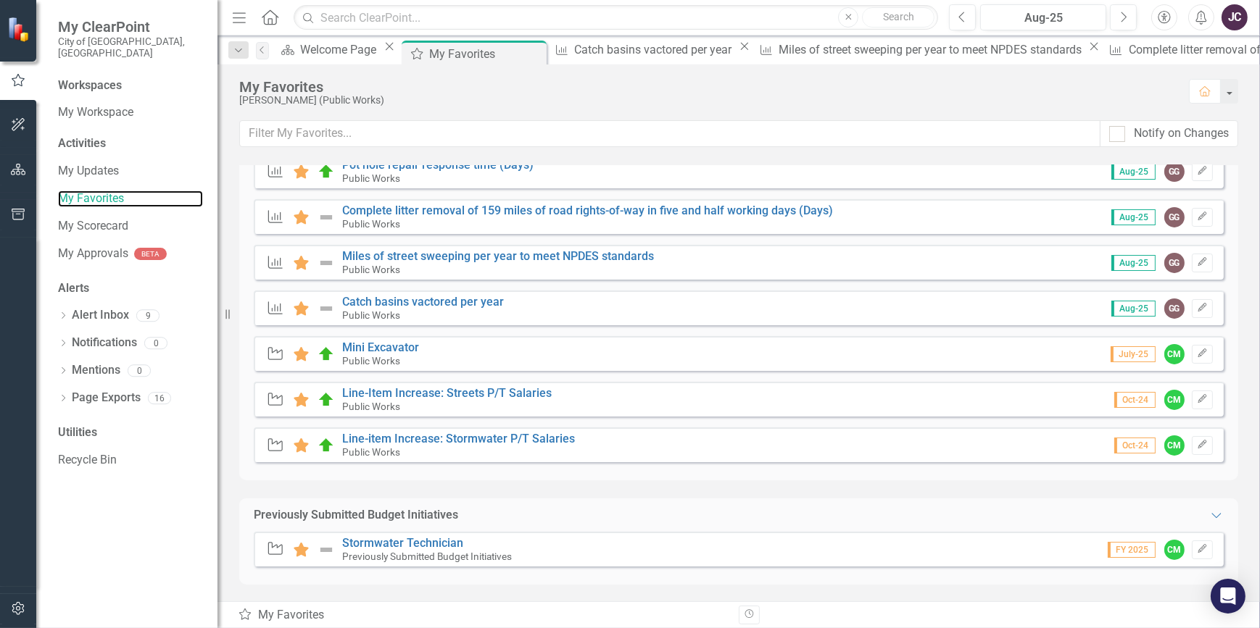
scroll to position [83, 0]
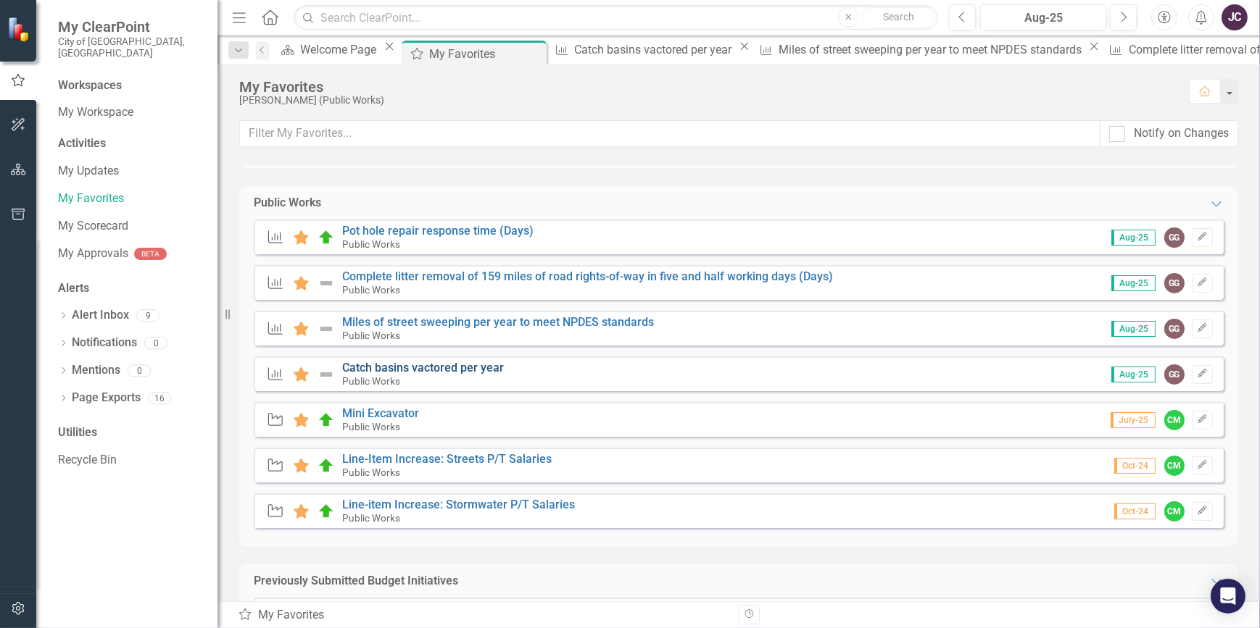
click at [385, 365] on link "Catch basins vactored per year" at bounding box center [423, 368] width 162 height 14
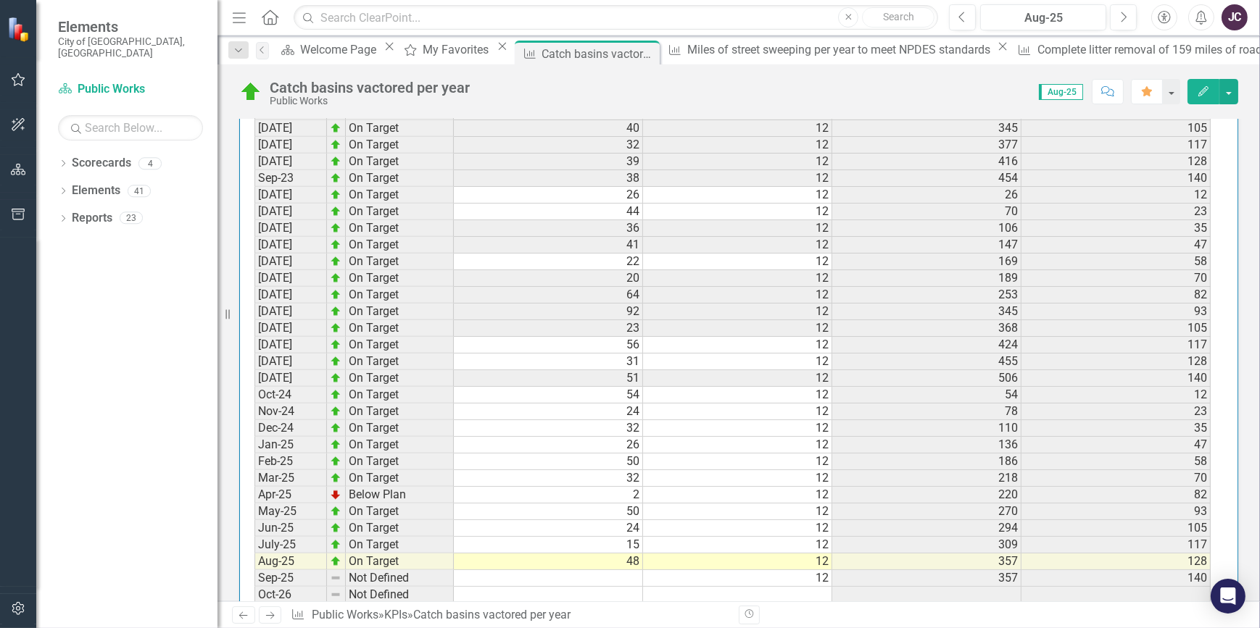
scroll to position [1434, 0]
